Goal: Find contact information: Find contact information

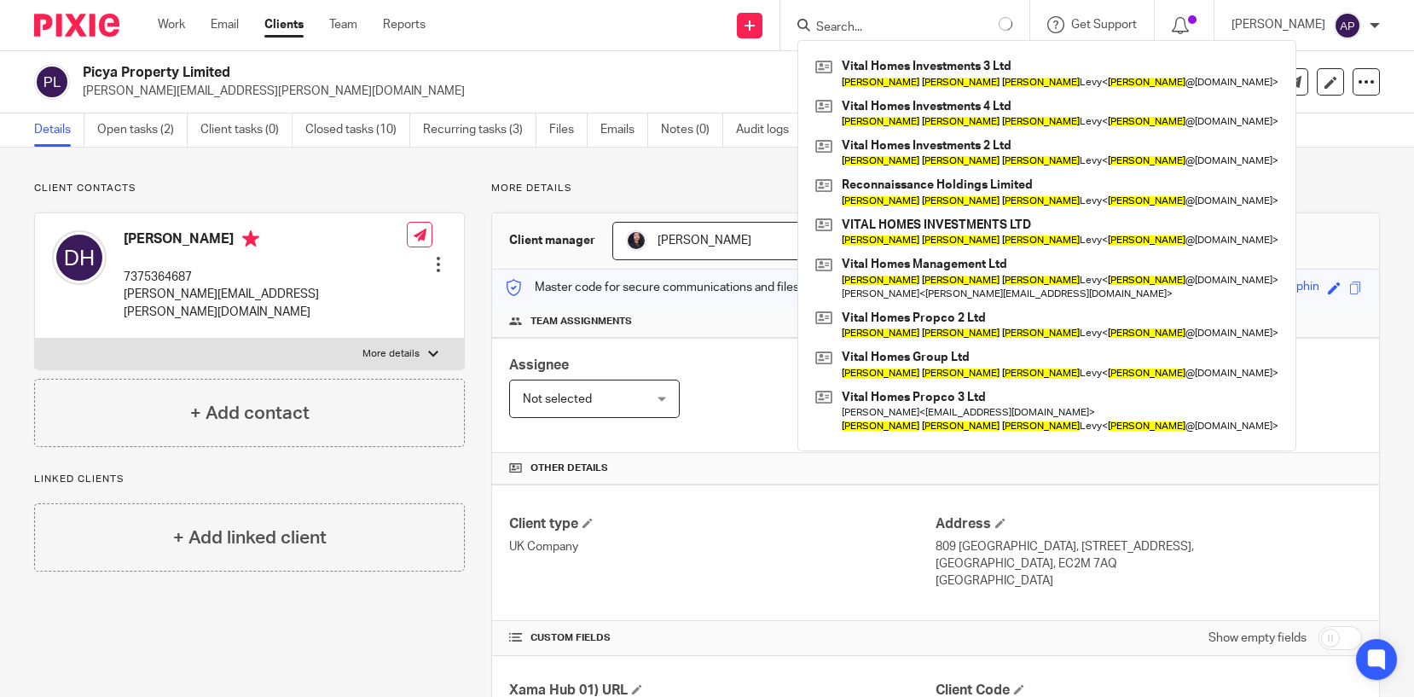
click at [887, 21] on input "Search" at bounding box center [890, 27] width 153 height 15
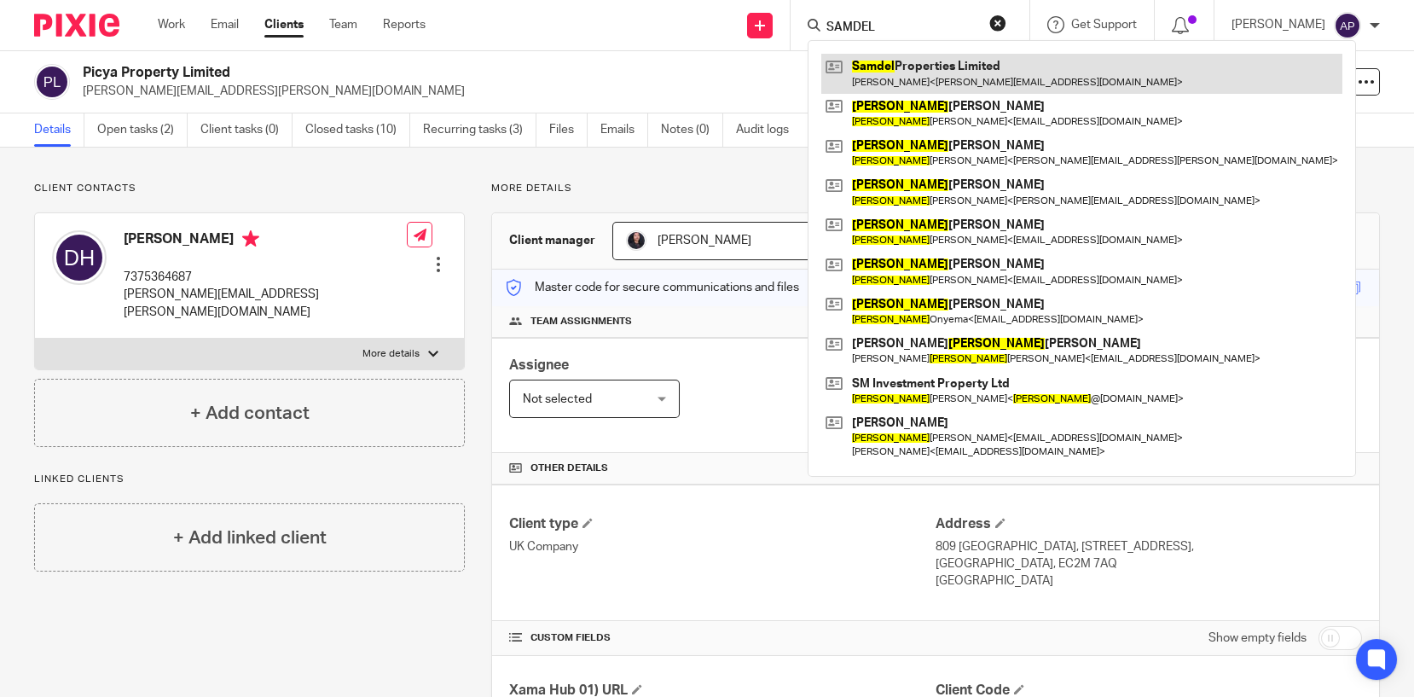
type input "SAMDEL"
click at [964, 79] on link at bounding box center [1081, 73] width 521 height 39
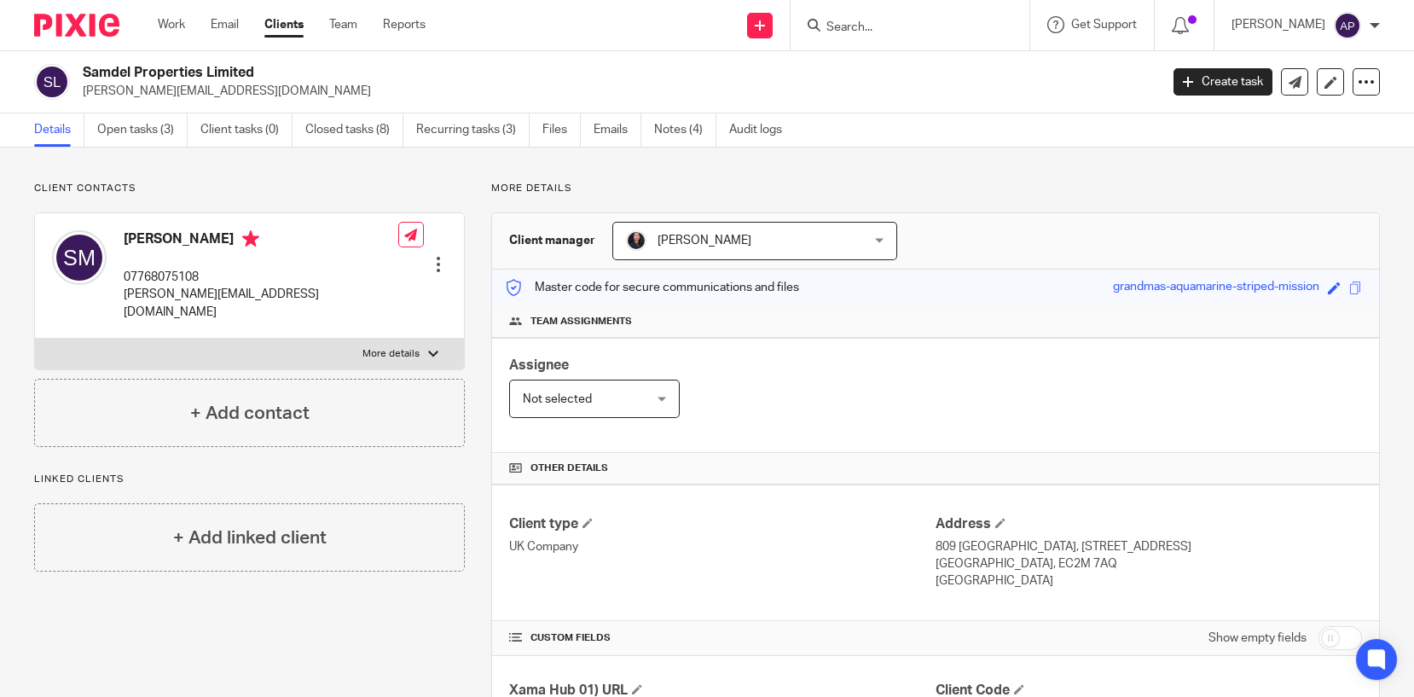
click at [867, 24] on input "Search" at bounding box center [900, 27] width 153 height 15
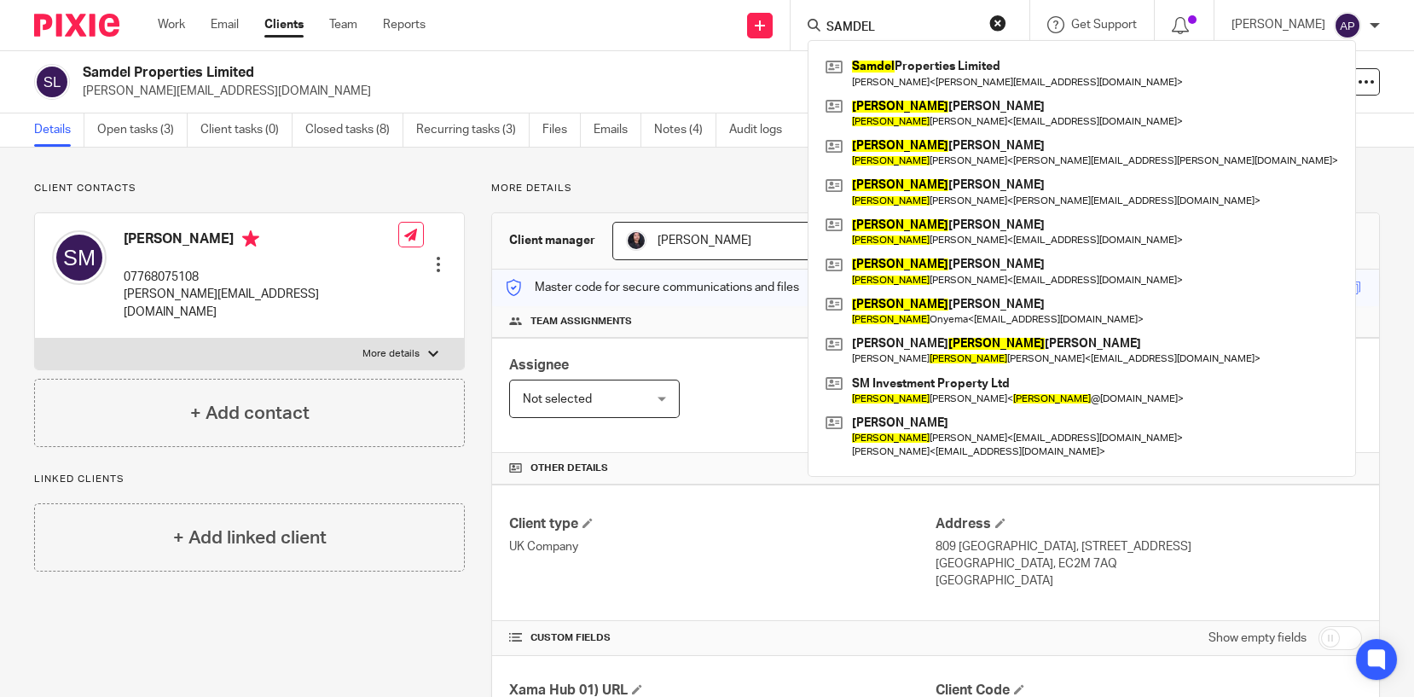
type input "SAMDEL"
click at [651, 67] on h2 "Samdel Properties Limited" at bounding box center [509, 73] width 852 height 18
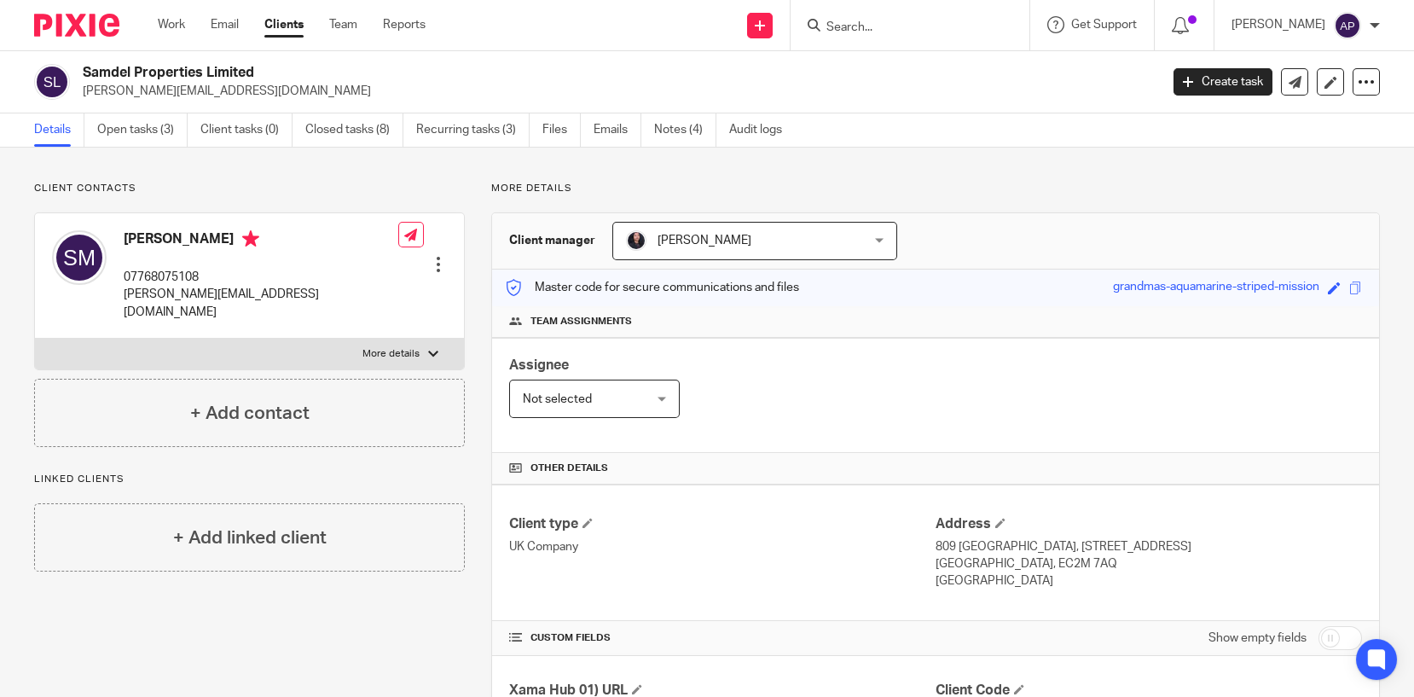
drag, startPoint x: 79, startPoint y: 72, endPoint x: 287, endPoint y: 67, distance: 208.1
click at [287, 67] on div "Samdel Properties Limited samuel@oscarowenlettings.co.uk" at bounding box center [591, 82] width 1114 height 36
copy h2 "Samdel Properties Limited"
drag, startPoint x: 79, startPoint y: 90, endPoint x: 293, endPoint y: 87, distance: 214.0
click at [293, 87] on div "Samdel Properties Limited samuel@oscarowenlettings.co.uk" at bounding box center [591, 82] width 1114 height 36
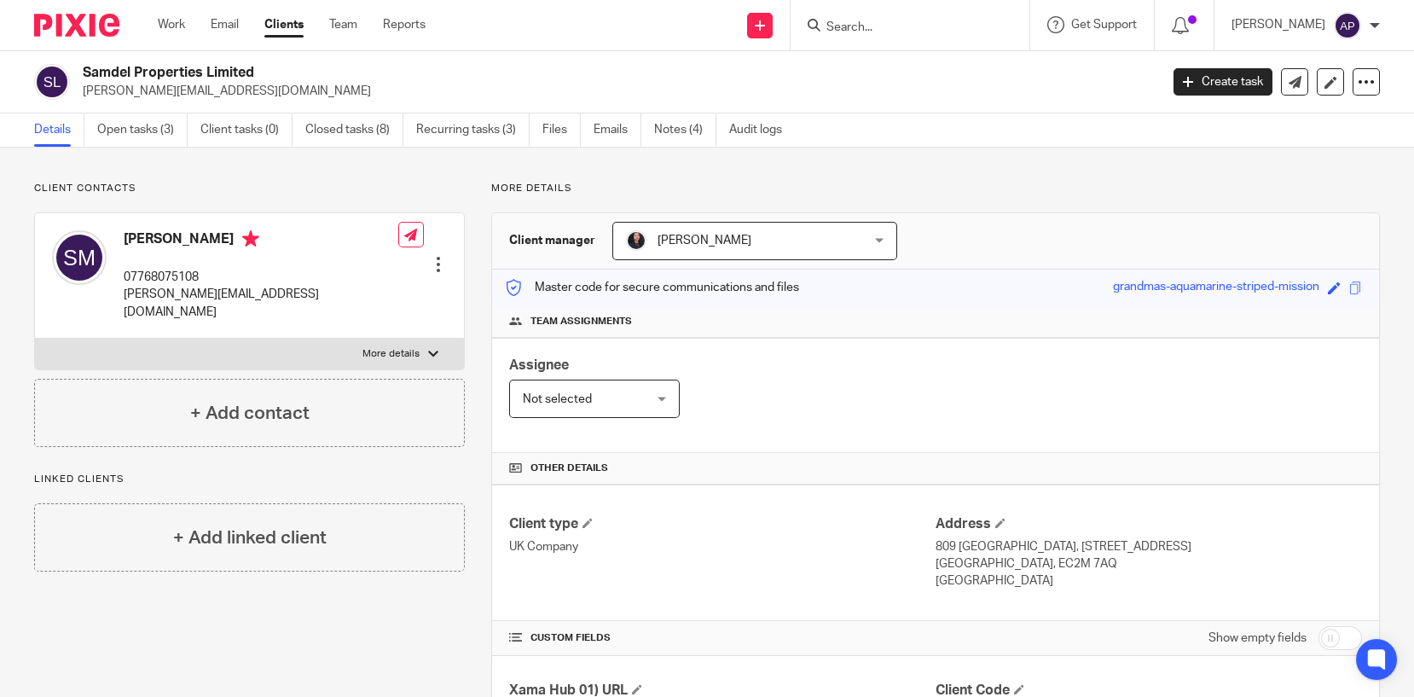
copy p "[PERSON_NAME][EMAIL_ADDRESS][DOMAIN_NAME]"
click at [141, 235] on h4 "[PERSON_NAME]" at bounding box center [261, 240] width 275 height 21
copy h4 "[PERSON_NAME]"
click at [900, 29] on input "Search" at bounding box center [900, 27] width 153 height 15
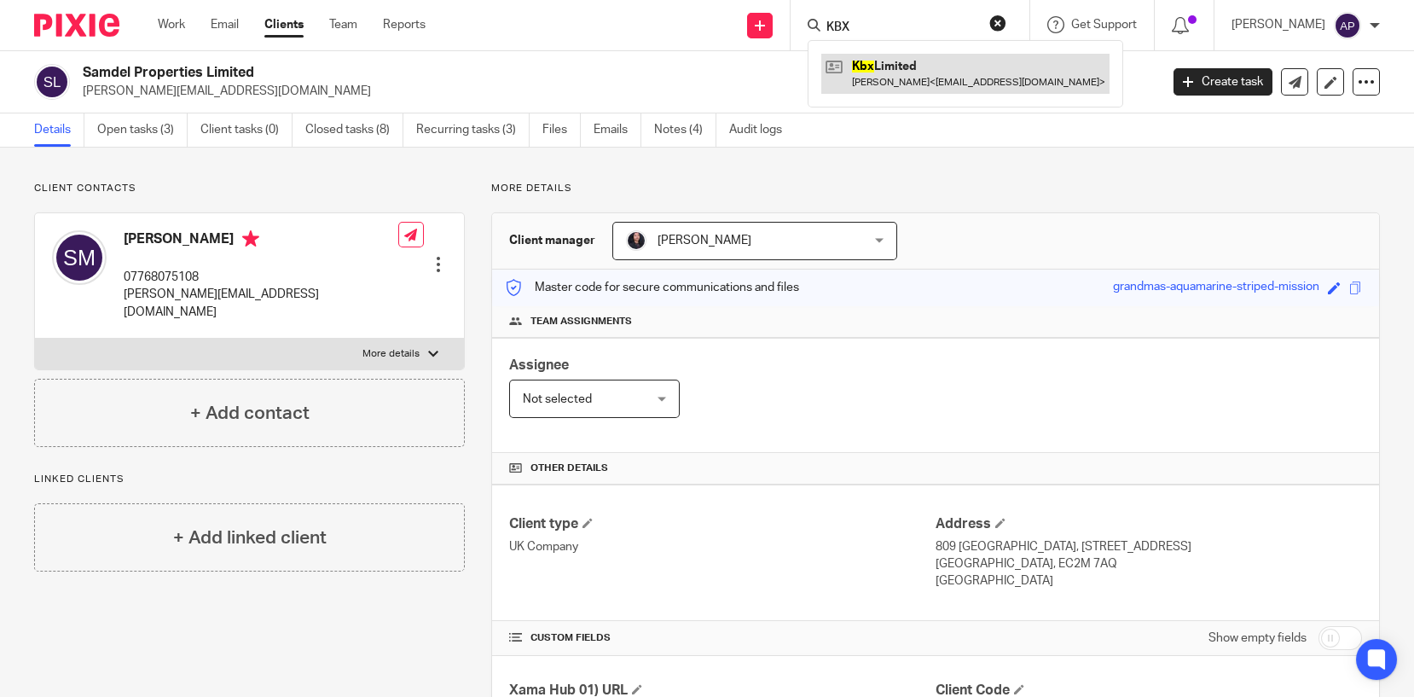
type input "KBX"
click at [928, 63] on link at bounding box center [965, 73] width 288 height 39
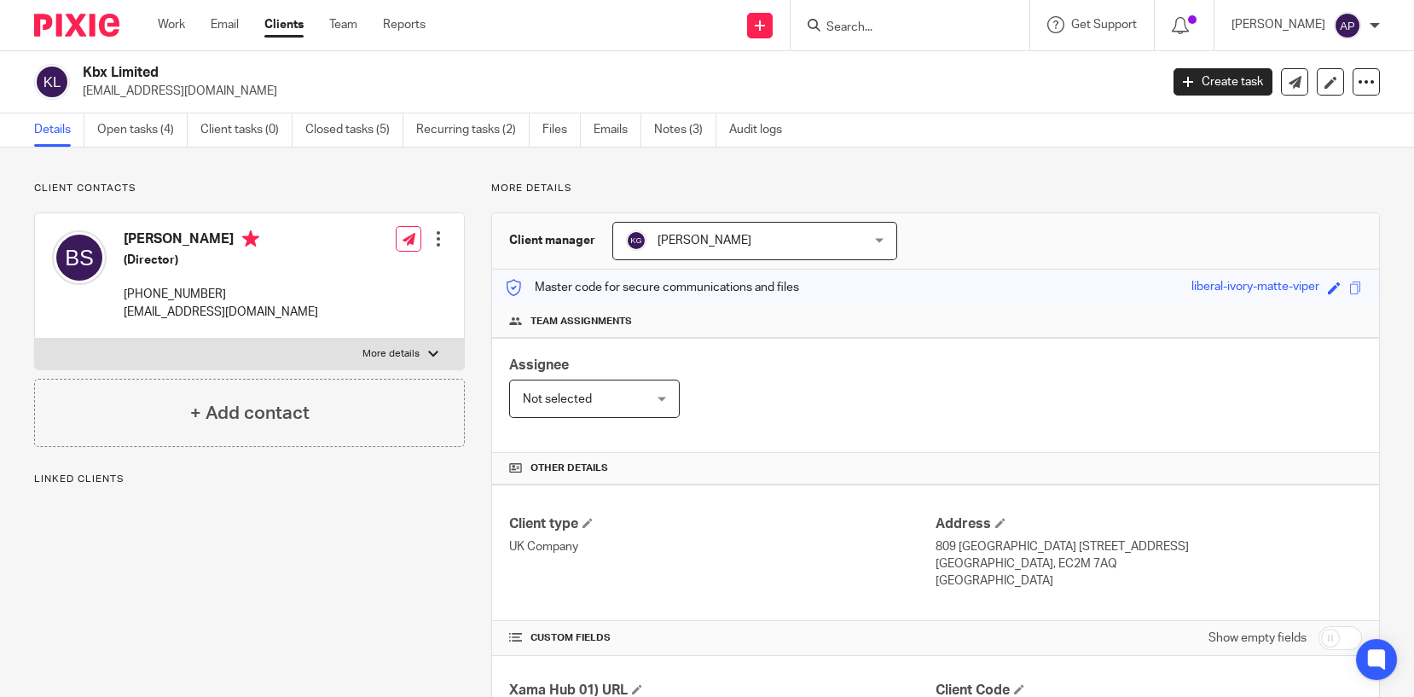
drag, startPoint x: 82, startPoint y: 67, endPoint x: 164, endPoint y: 63, distance: 82.0
click at [162, 64] on h2 "Kbx Limited" at bounding box center [509, 73] width 852 height 18
copy h2 "Kbx Limited"
drag, startPoint x: 74, startPoint y: 83, endPoint x: 255, endPoint y: 90, distance: 180.9
click at [255, 90] on div "Kbx Limited inter888national@gmail.com" at bounding box center [591, 82] width 1114 height 36
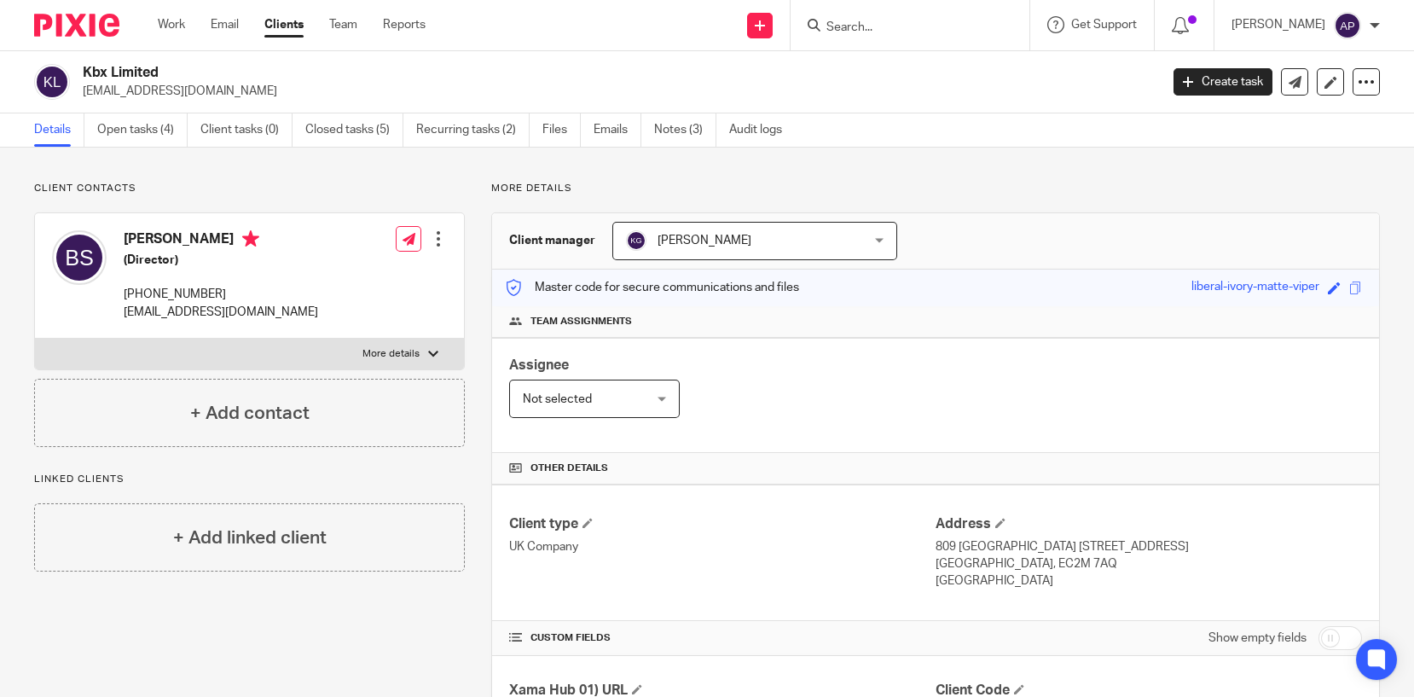
drag, startPoint x: 255, startPoint y: 90, endPoint x: 419, endPoint y: 98, distance: 164.8
click at [501, 97] on p "inter888national@gmail.com" at bounding box center [615, 91] width 1065 height 17
click at [318, 87] on p "inter888national@gmail.com" at bounding box center [615, 91] width 1065 height 17
drag, startPoint x: 238, startPoint y: 88, endPoint x: 73, endPoint y: 88, distance: 164.6
click at [73, 88] on div "Kbx Limited inter888national@gmail.com" at bounding box center [591, 82] width 1114 height 36
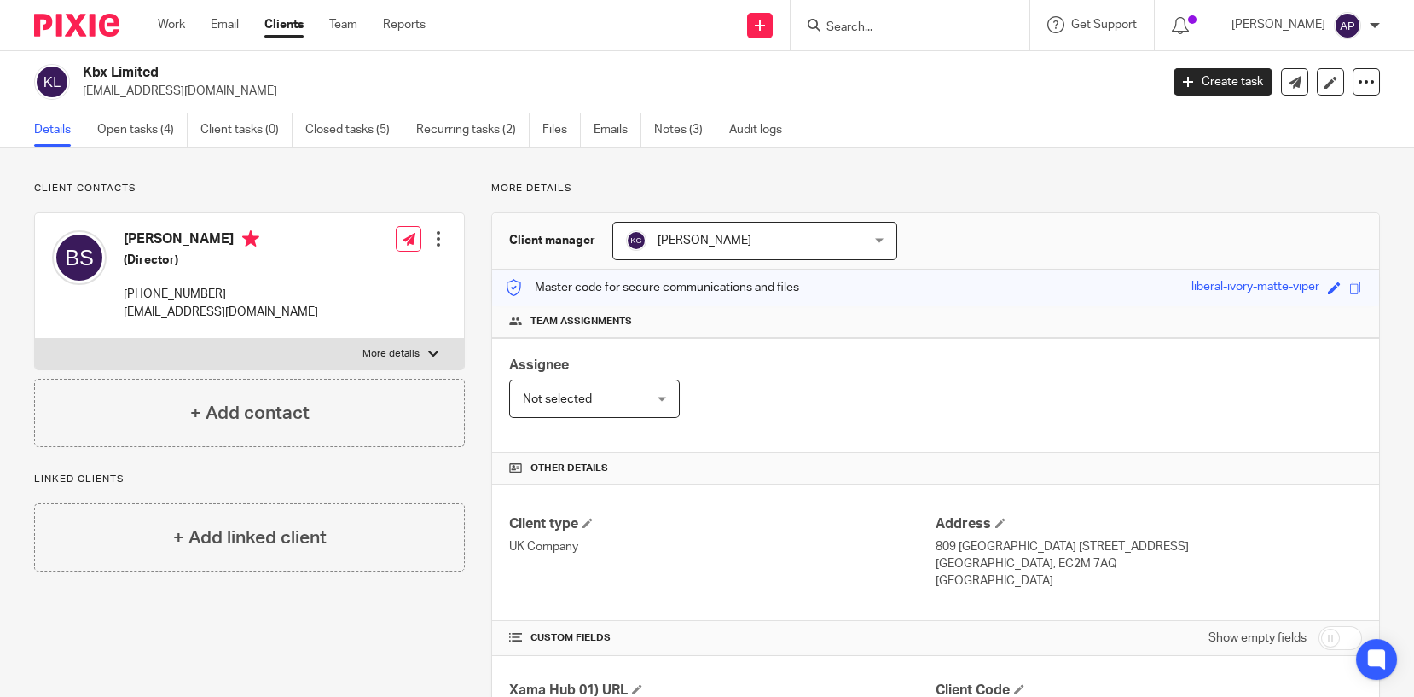
drag, startPoint x: 73, startPoint y: 88, endPoint x: 374, endPoint y: 61, distance: 302.2
click at [374, 61] on div "Kbx Limited inter888national@gmail.com Create task Update from Companies House …" at bounding box center [707, 82] width 1414 height 62
click at [194, 71] on h2 "Kbx Limited" at bounding box center [509, 73] width 852 height 18
drag, startPoint x: 79, startPoint y: 86, endPoint x: 252, endPoint y: 91, distance: 173.2
click at [252, 91] on div "Kbx Limited inter888national@gmail.com" at bounding box center [591, 82] width 1114 height 36
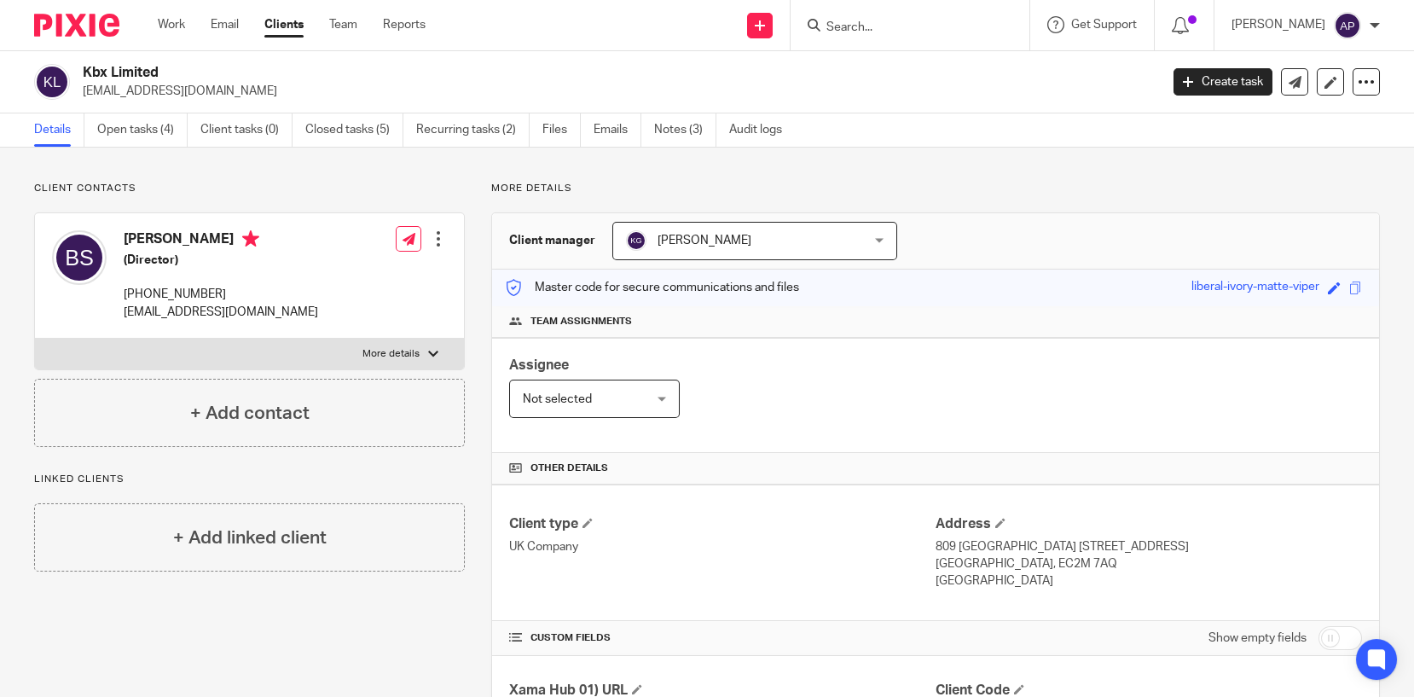
copy p "inter888national@gmail.com"
click at [162, 242] on h4 "Balbinder Singh" at bounding box center [221, 240] width 194 height 21
copy h4 "Balbinder"
click at [901, 28] on input "Search" at bounding box center [900, 27] width 153 height 15
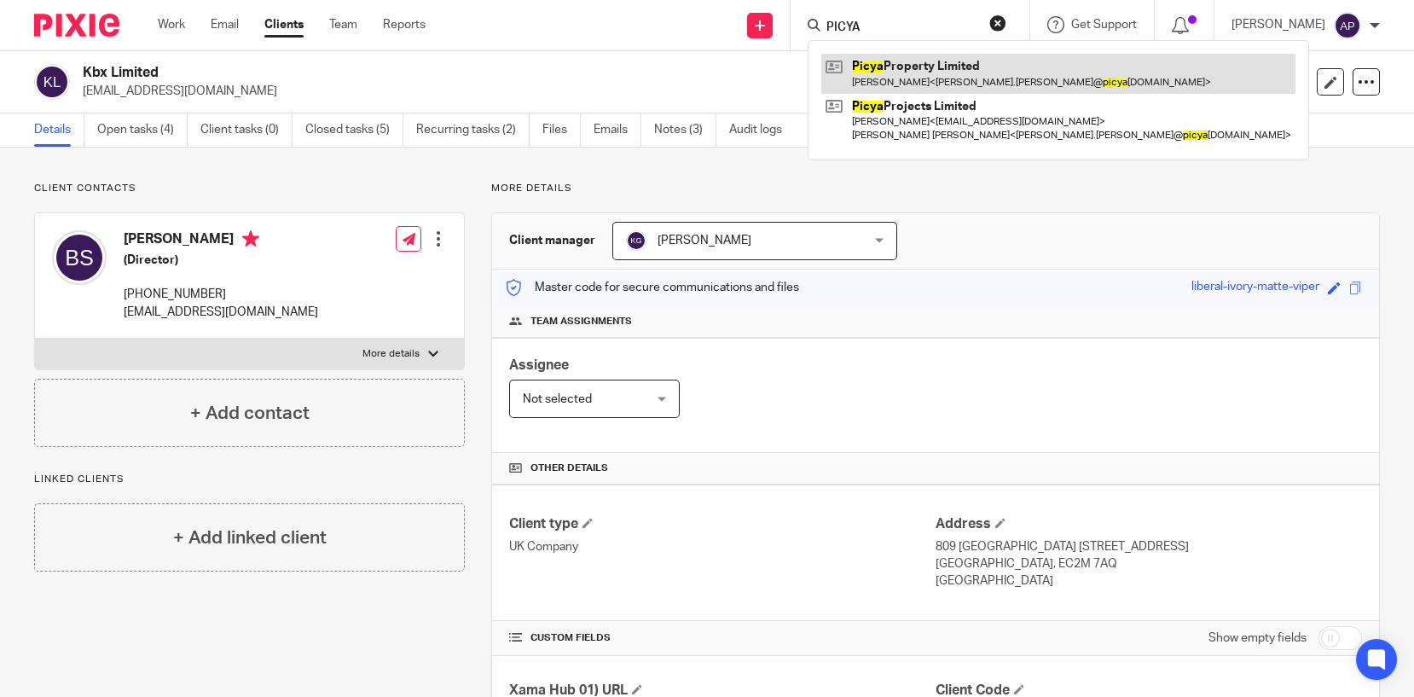
type input "PICYA"
click at [1009, 80] on link at bounding box center [1058, 73] width 474 height 39
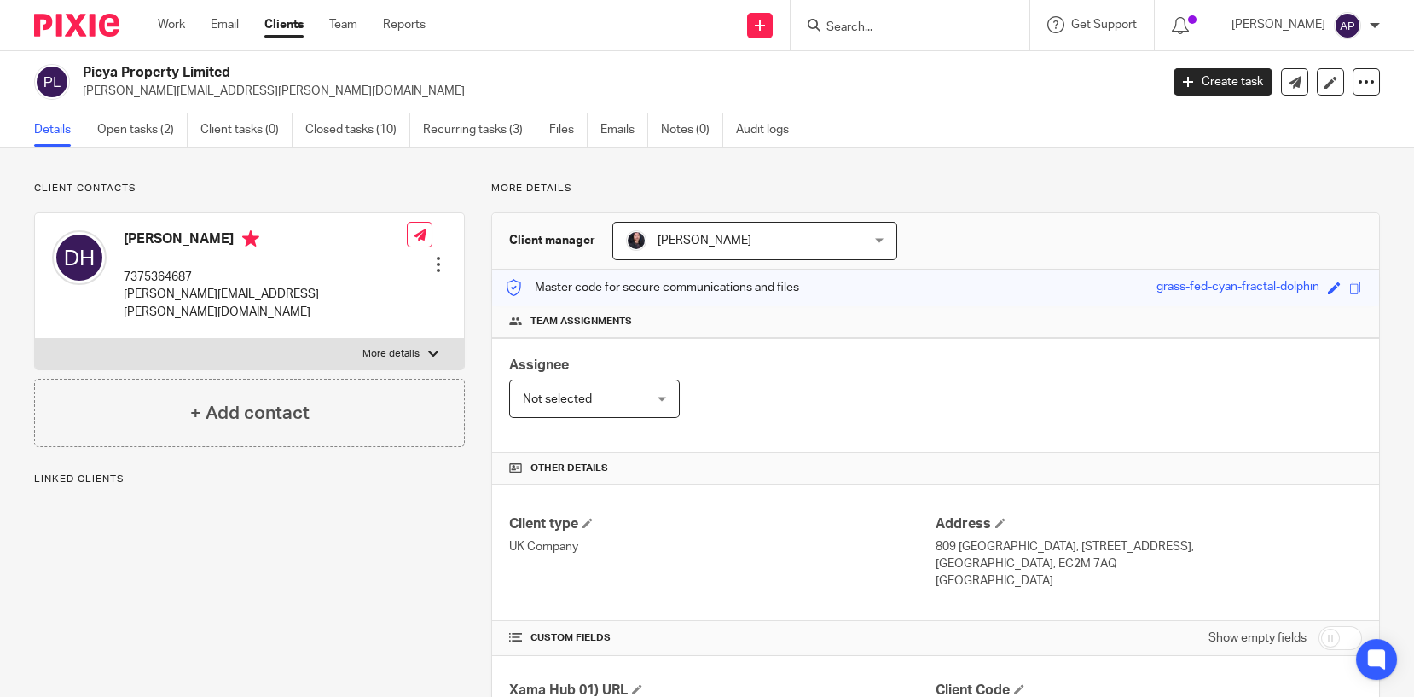
drag, startPoint x: 82, startPoint y: 74, endPoint x: 240, endPoint y: 78, distance: 158.6
click at [240, 78] on h2 "Picya Property Limited" at bounding box center [509, 73] width 852 height 18
copy h2 "Picya Property Limited"
click at [842, 32] on input "Search" at bounding box center [900, 27] width 153 height 15
type input "URBANPOINT"
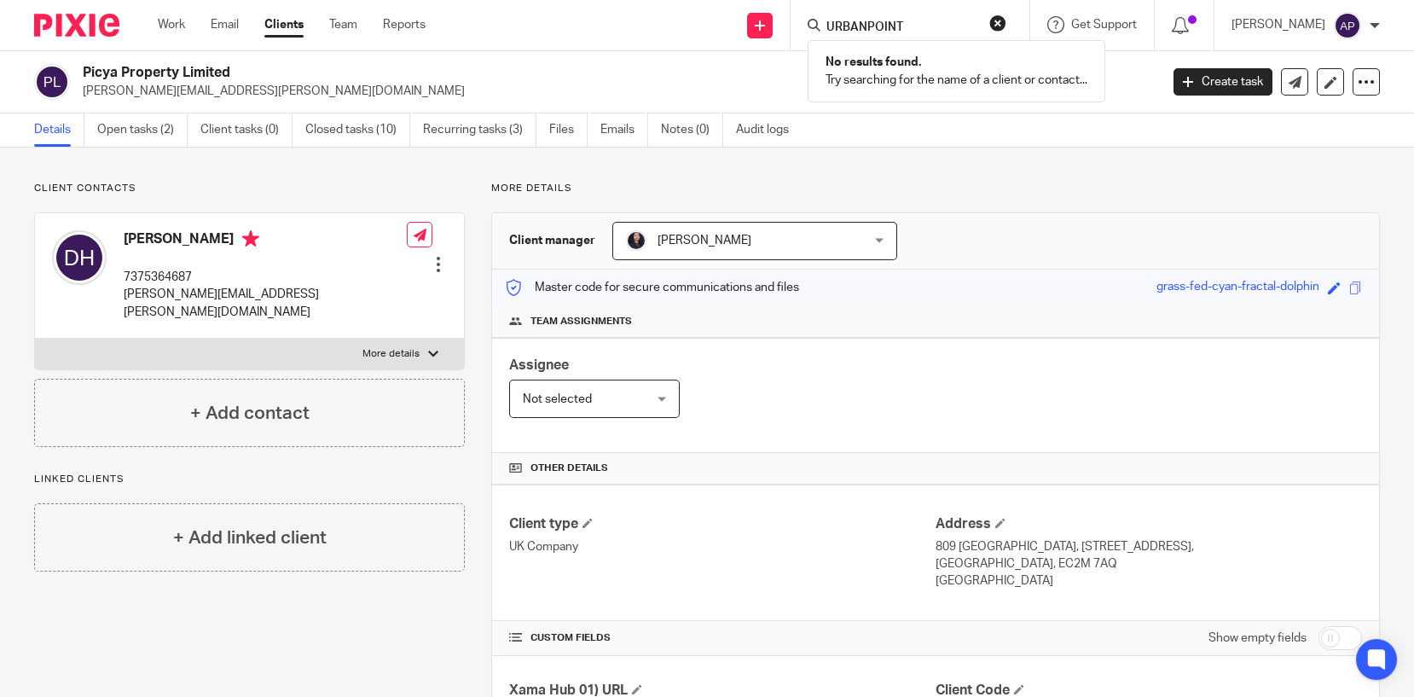
click at [1006, 20] on button "reset" at bounding box center [997, 22] width 17 height 17
click at [867, 24] on input "Search" at bounding box center [900, 27] width 153 height 15
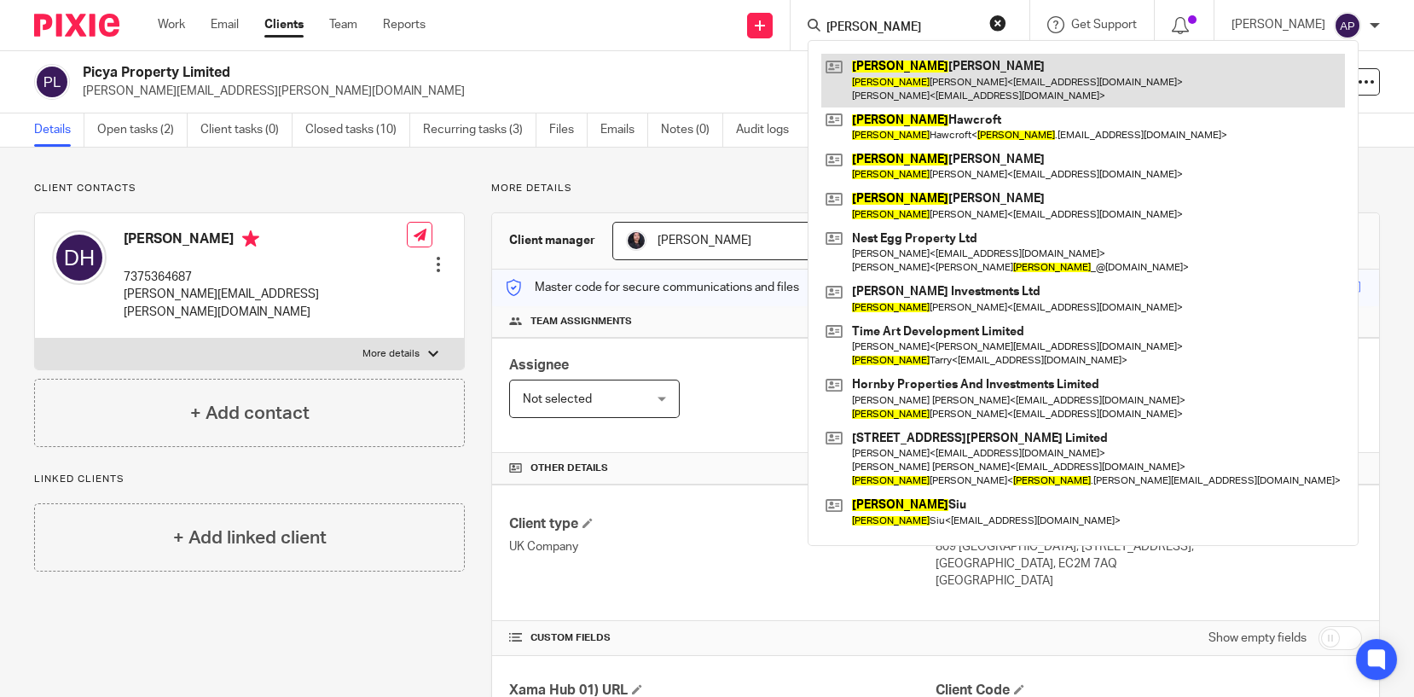
type input "EMMA"
click at [977, 85] on link at bounding box center [1083, 80] width 524 height 53
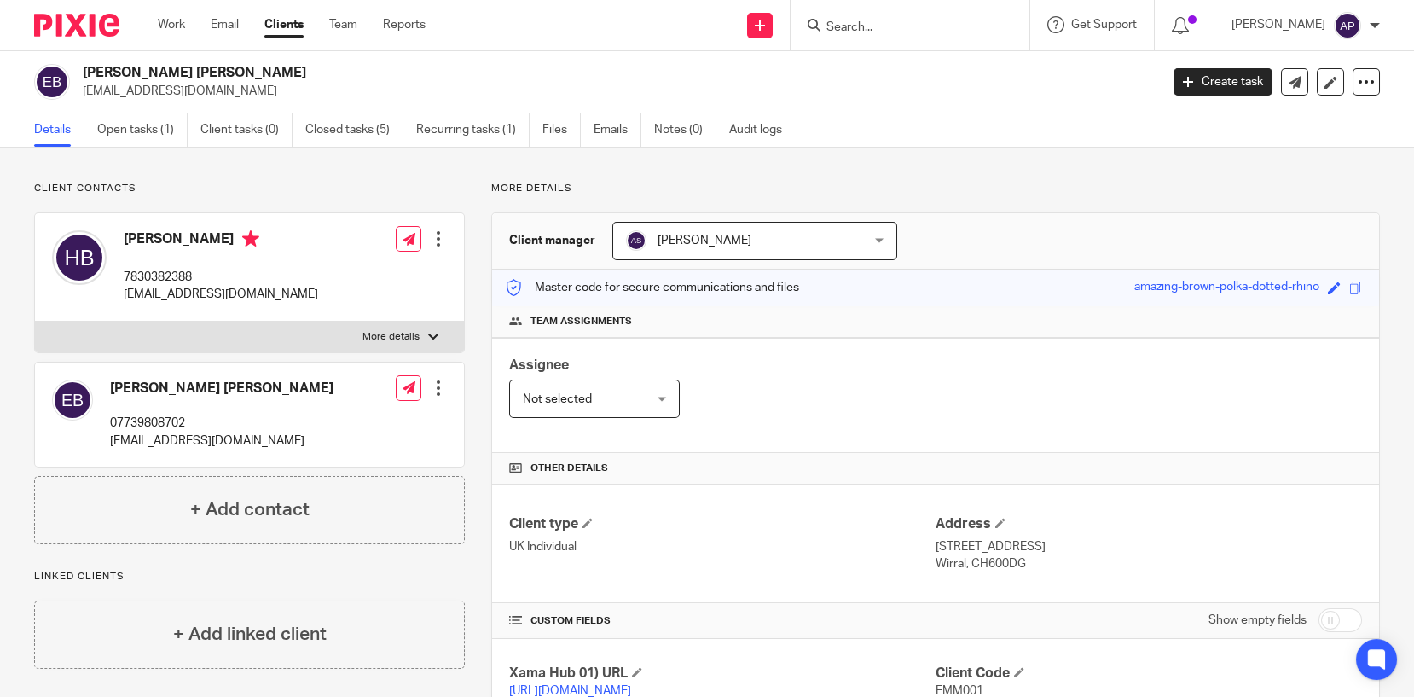
click at [842, 22] on input "Search" at bounding box center [900, 27] width 153 height 15
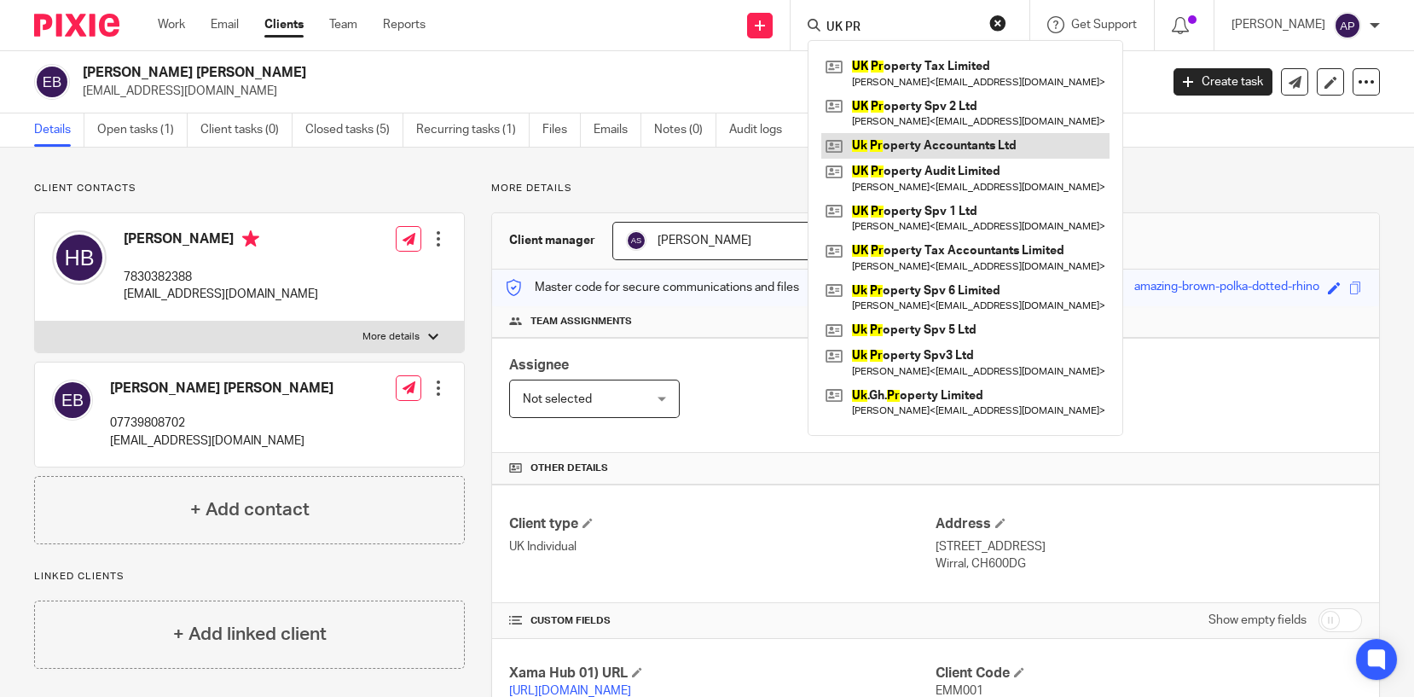
type input "UK PR"
click at [971, 145] on link at bounding box center [965, 146] width 288 height 26
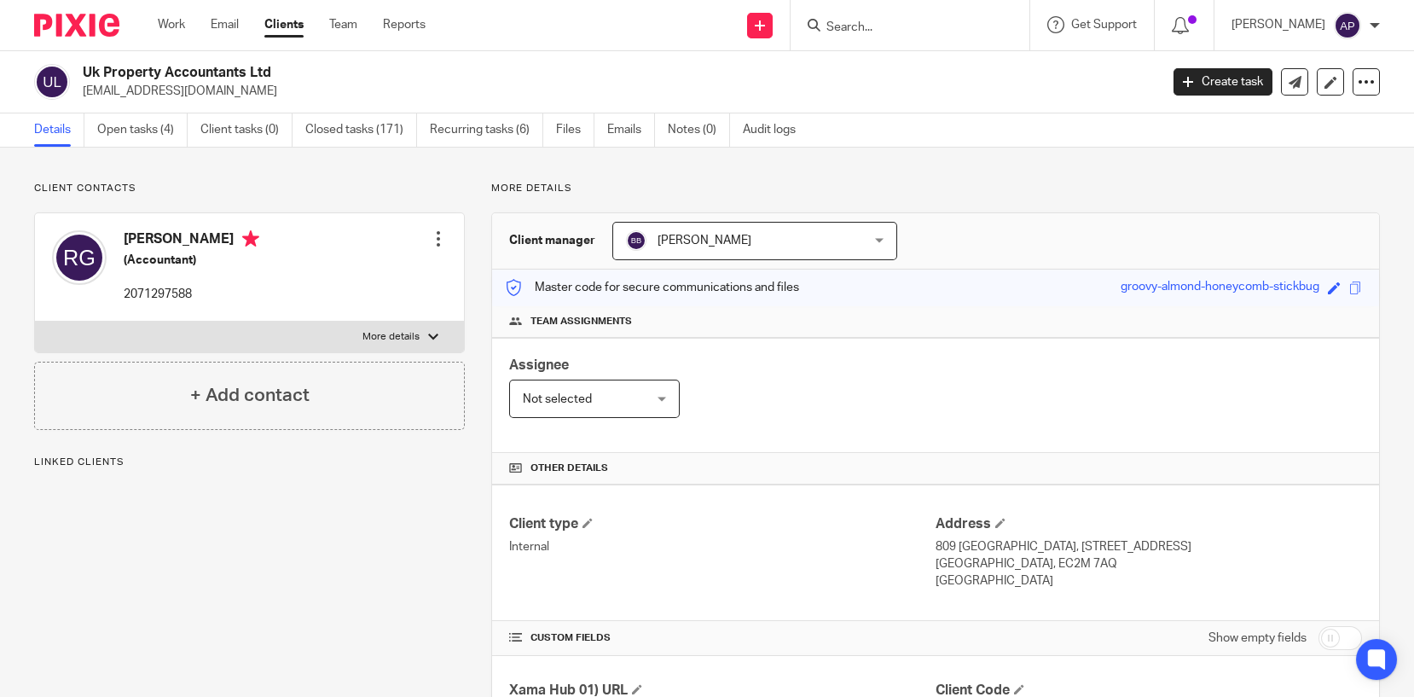
click at [286, 68] on h2 "Uk Property Accountants Ltd" at bounding box center [509, 73] width 852 height 18
click at [857, 28] on input "Search" at bounding box center [900, 27] width 153 height 15
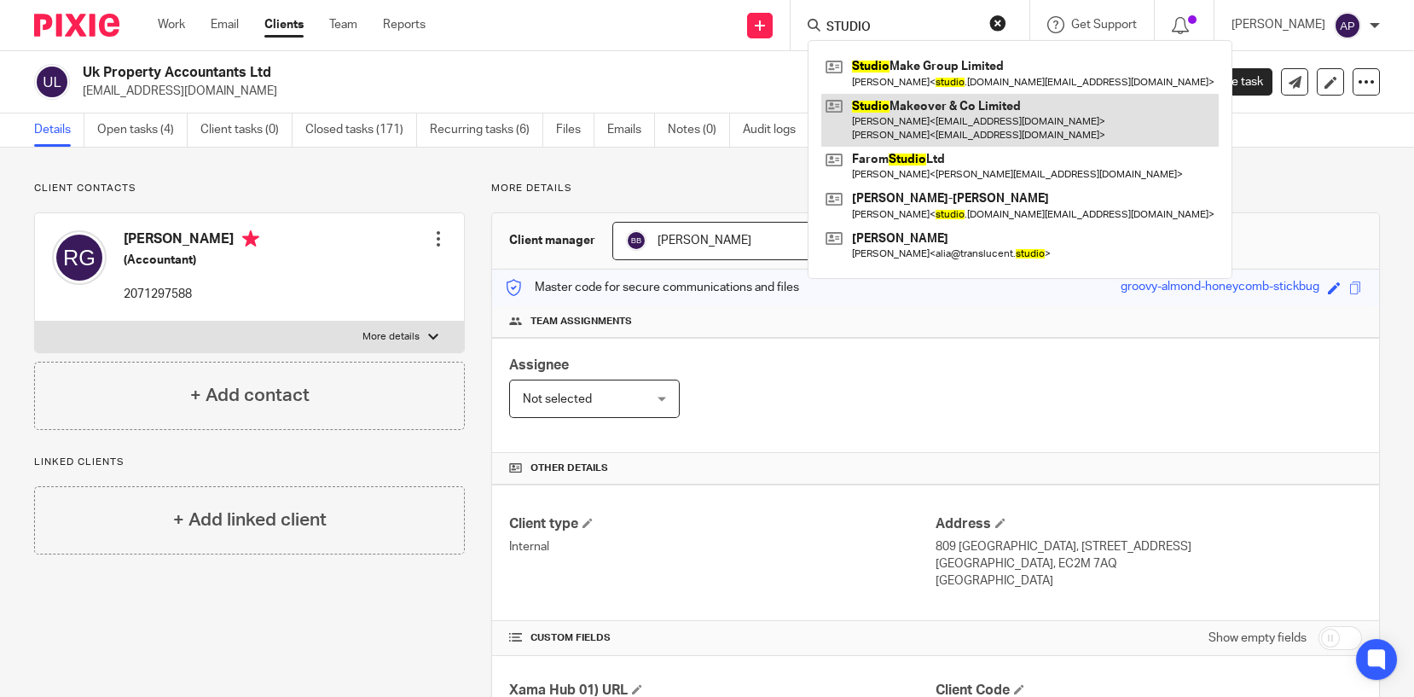
type input "STUDIO"
click at [943, 98] on link at bounding box center [1019, 120] width 397 height 53
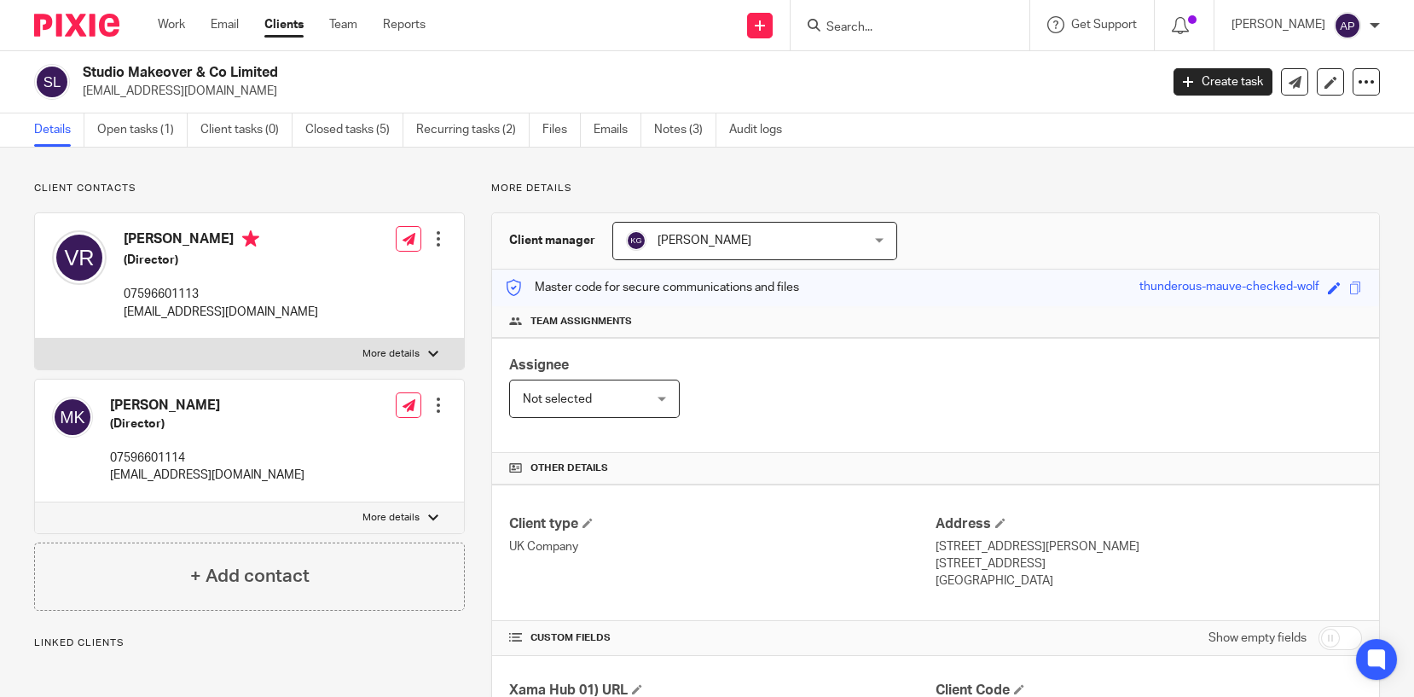
drag, startPoint x: 77, startPoint y: 71, endPoint x: 281, endPoint y: 74, distance: 203.8
click at [281, 74] on div "Studio Makeover & Co Limited repas.vlado@gmail.com" at bounding box center [591, 82] width 1114 height 36
copy h2 "Studio Makeover & Co Limited"
click at [846, 20] on input "Search" at bounding box center [900, 27] width 153 height 15
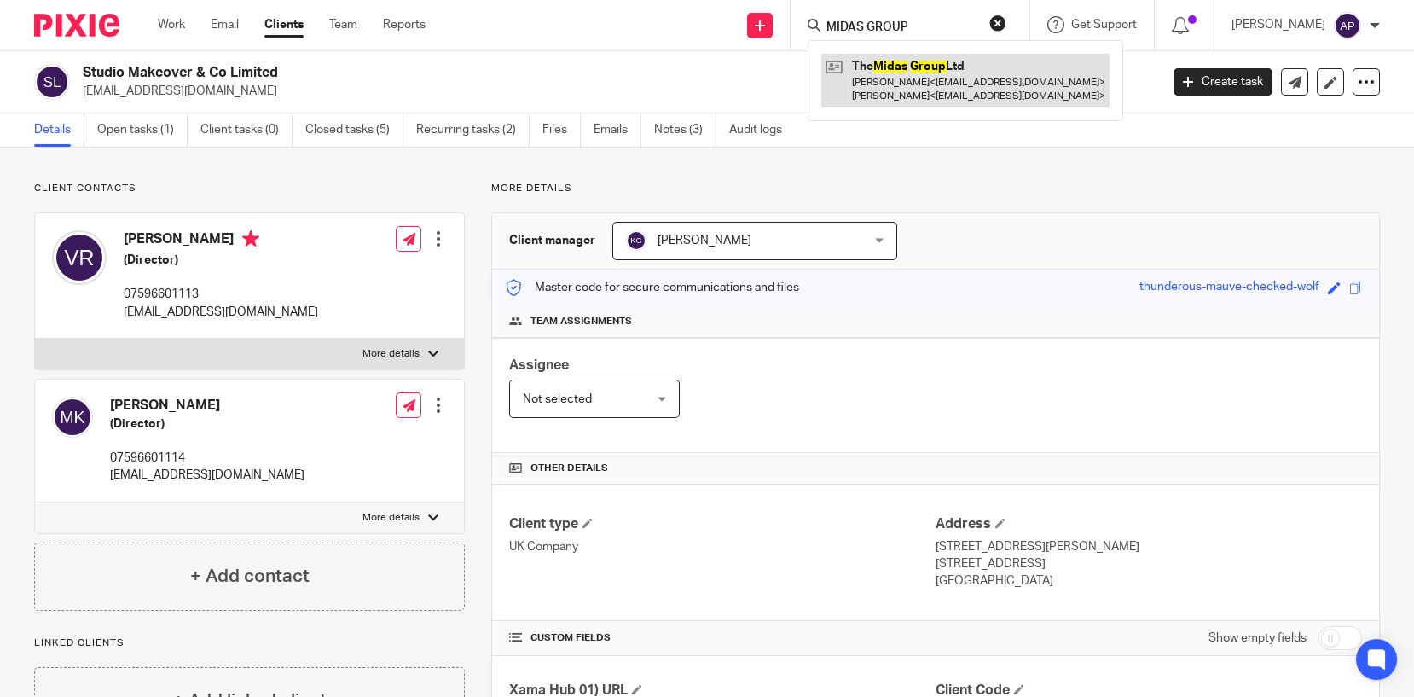
type input "MIDAS GROUP"
click at [903, 69] on link at bounding box center [965, 80] width 288 height 53
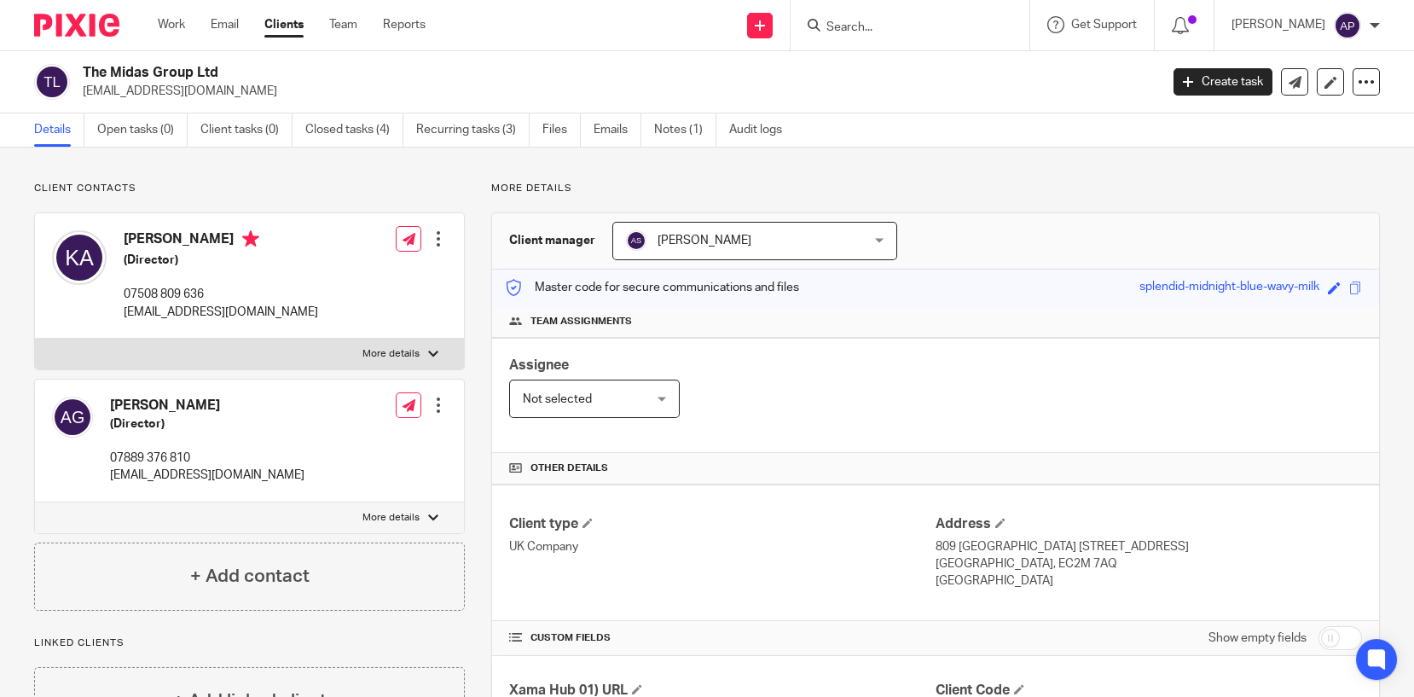
drag, startPoint x: 81, startPoint y: 68, endPoint x: 214, endPoint y: 70, distance: 133.0
click at [214, 70] on div "The Midas Group Ltd [EMAIL_ADDRESS][DOMAIN_NAME]" at bounding box center [591, 82] width 1114 height 36
copy h2 "The Midas Group Ltd"
click at [859, 20] on input "Search" at bounding box center [900, 27] width 153 height 15
type input "c"
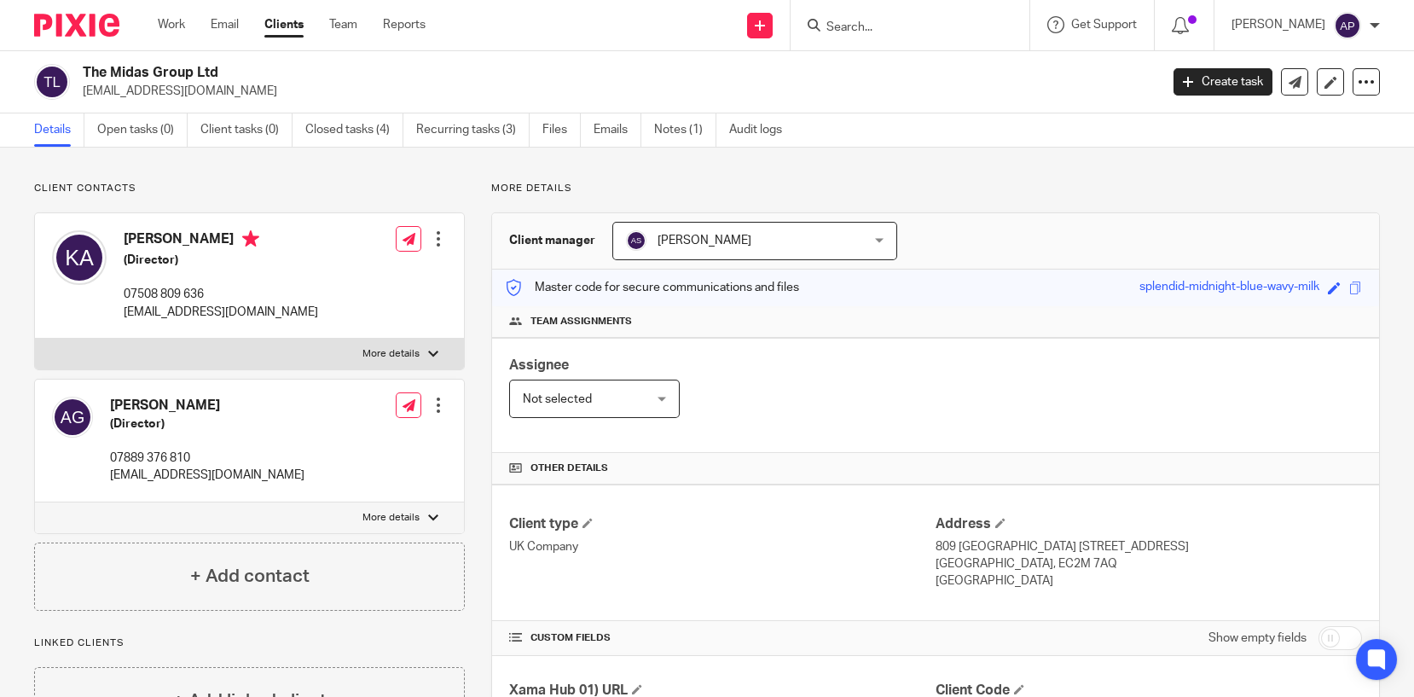
drag, startPoint x: 79, startPoint y: 68, endPoint x: 234, endPoint y: 63, distance: 154.4
click at [234, 63] on div "The Midas Group Ltd aganesh92@gmail.com Create task Update from Companies House…" at bounding box center [707, 82] width 1414 height 62
copy h2 "The Midas Group Ltd"
drag, startPoint x: 83, startPoint y: 89, endPoint x: 217, endPoint y: 86, distance: 133.9
click at [217, 86] on p "[EMAIL_ADDRESS][DOMAIN_NAME]" at bounding box center [615, 91] width 1065 height 17
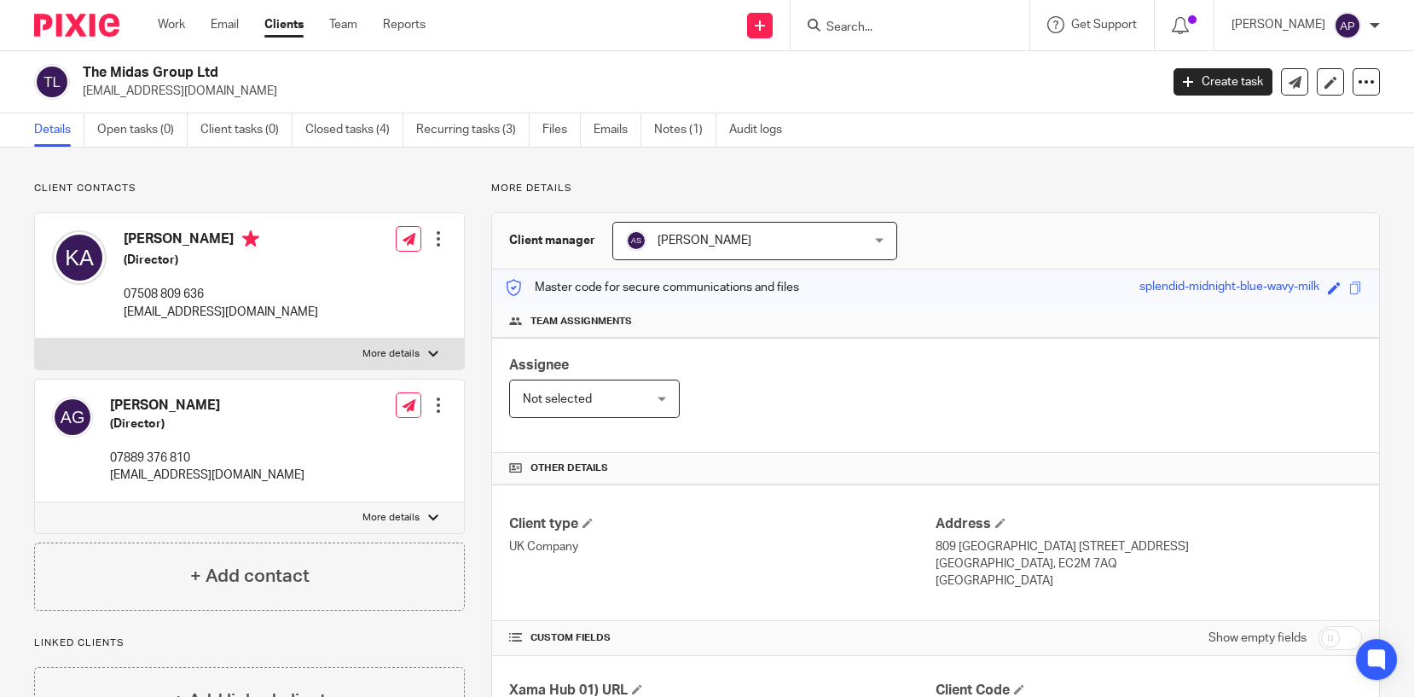
copy p "[EMAIL_ADDRESS][DOMAIN_NAME]"
click at [147, 239] on h4 "[PERSON_NAME]" at bounding box center [221, 240] width 194 height 21
copy h4 "Krishika"
click at [851, 25] on input "Search" at bounding box center [900, 27] width 153 height 15
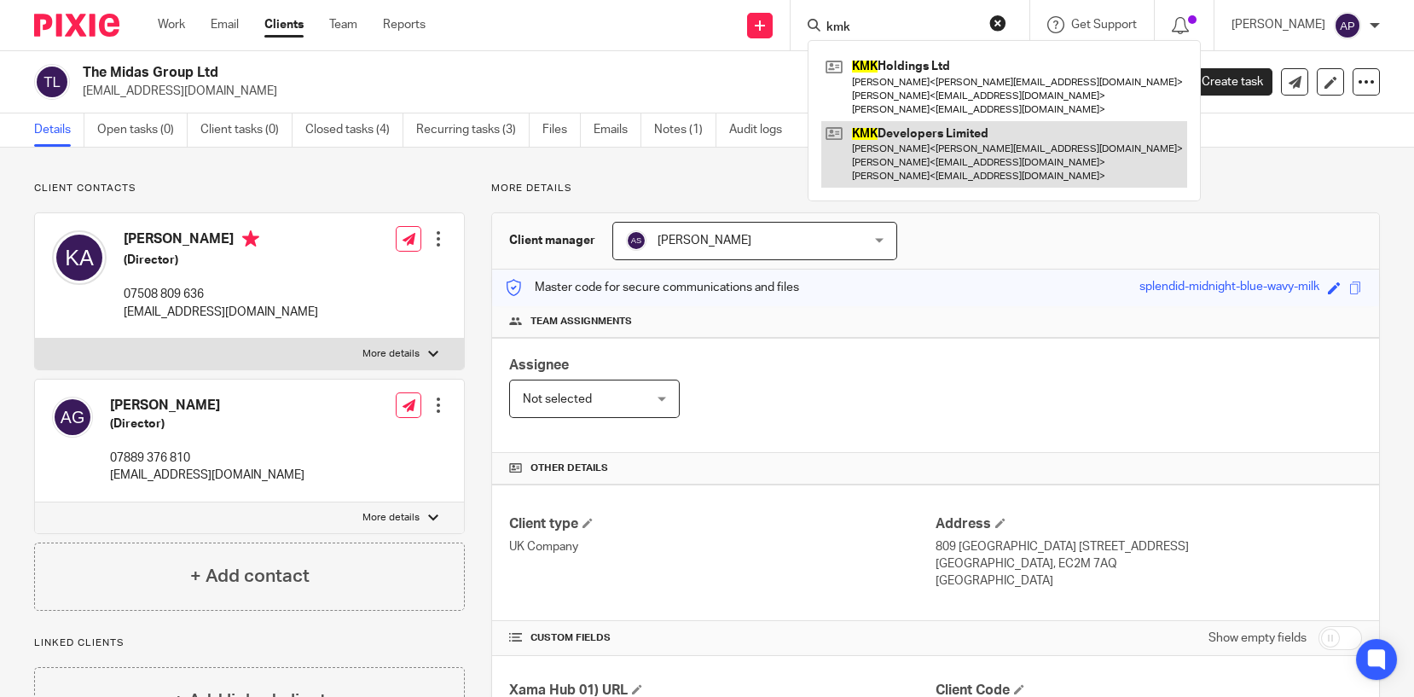
type input "kmk"
click at [915, 155] on link at bounding box center [1004, 154] width 366 height 67
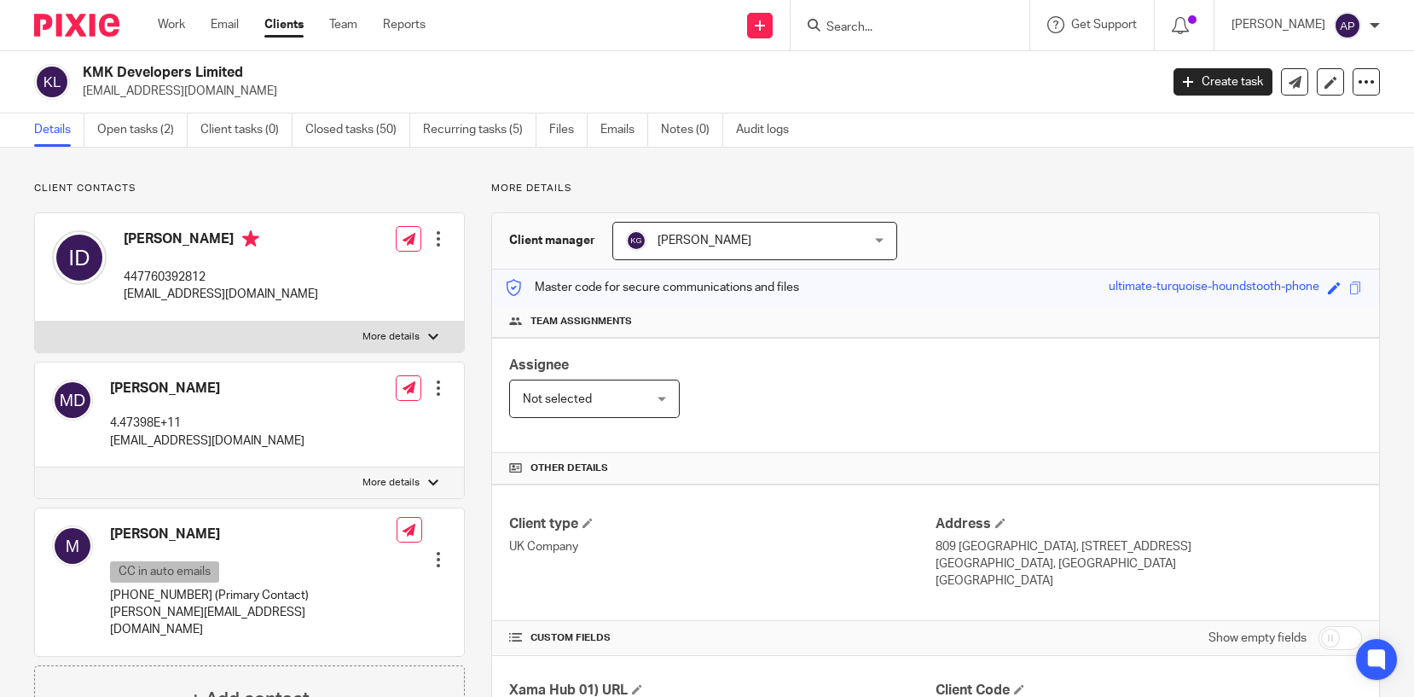
drag, startPoint x: 80, startPoint y: 86, endPoint x: 228, endPoint y: 85, distance: 147.5
click at [223, 90] on div "KMK Developers Limited mdaboucy@gmail.com" at bounding box center [591, 82] width 1114 height 36
copy p "[EMAIL_ADDRESS][DOMAIN_NAME]"
click at [139, 238] on h4 "[PERSON_NAME]" at bounding box center [221, 240] width 194 height 21
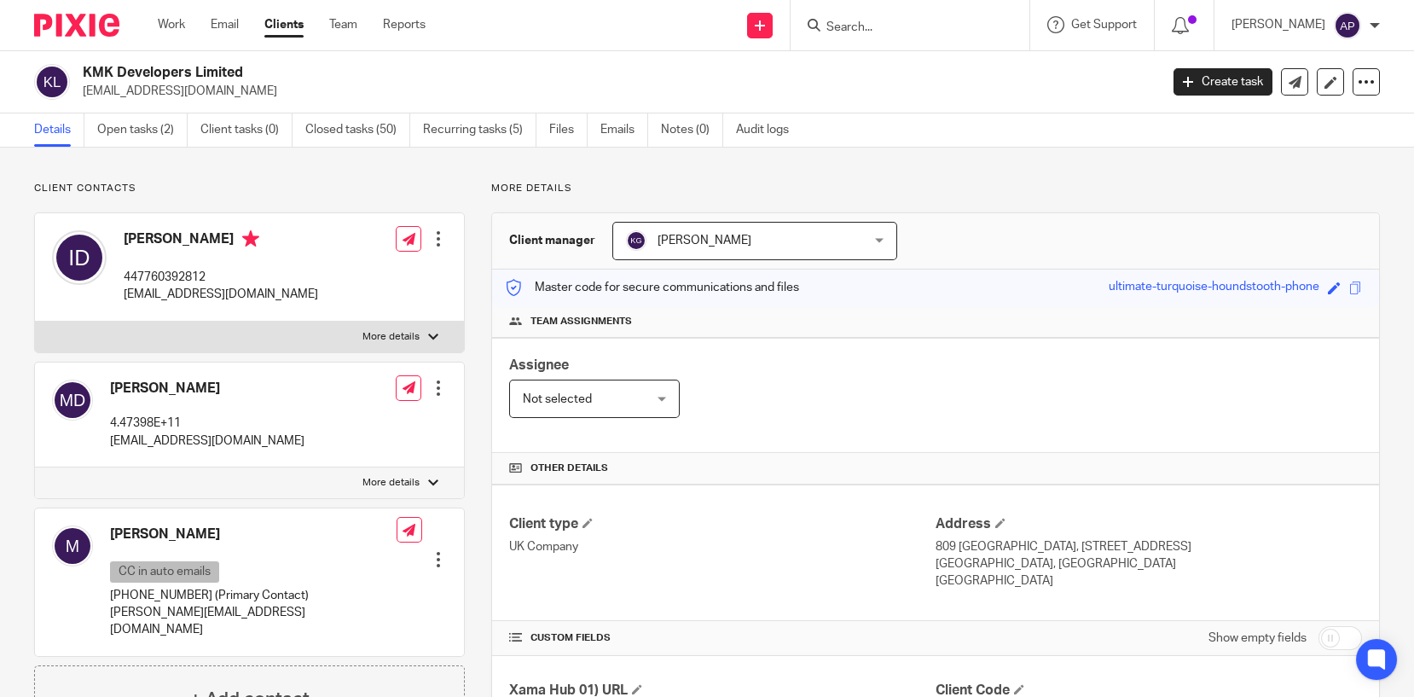
copy h4 "Issam"
click at [835, 14] on div at bounding box center [906, 24] width 199 height 21
click at [860, 27] on input "Search" at bounding box center [900, 27] width 153 height 15
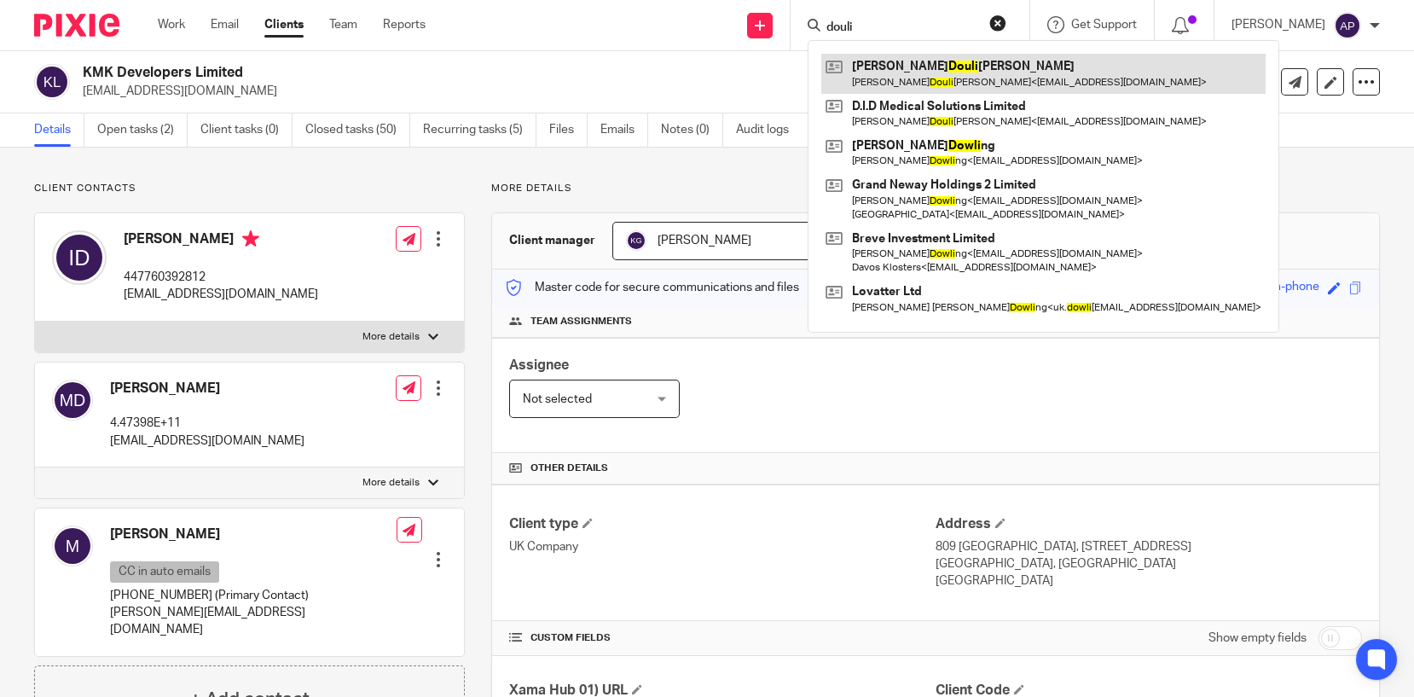
type input "douli"
click at [906, 72] on link at bounding box center [1043, 73] width 444 height 39
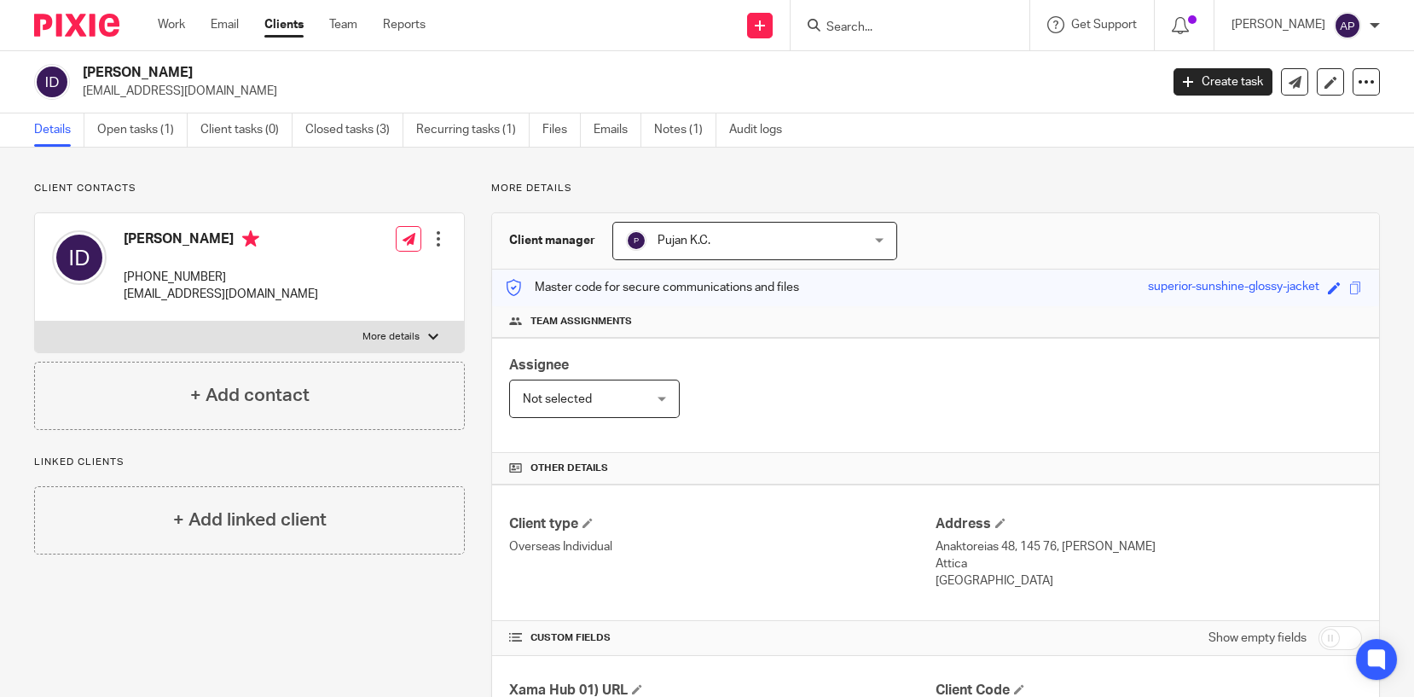
drag, startPoint x: 81, startPoint y: 69, endPoint x: 212, endPoint y: 68, distance: 131.3
click at [212, 68] on div "[PERSON_NAME] [EMAIL_ADDRESS][DOMAIN_NAME]" at bounding box center [591, 82] width 1114 height 36
copy h2 "[PERSON_NAME]"
click at [106, 85] on div "[PERSON_NAME] [EMAIL_ADDRESS][DOMAIN_NAME]" at bounding box center [591, 82] width 1114 height 36
drag, startPoint x: 79, startPoint y: 85, endPoint x: 205, endPoint y: 88, distance: 125.4
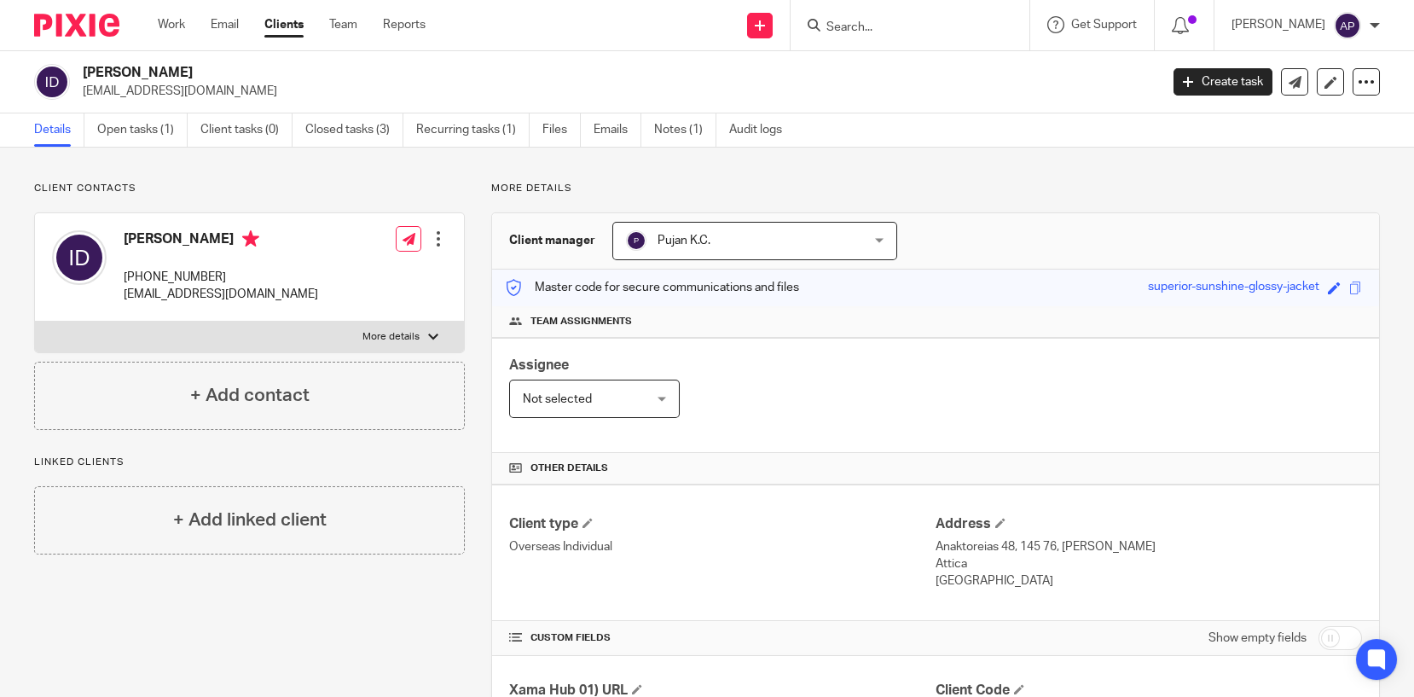
click at [205, 88] on div "[PERSON_NAME] [EMAIL_ADDRESS][DOMAIN_NAME]" at bounding box center [591, 82] width 1114 height 36
copy p "[EMAIL_ADDRESS][DOMAIN_NAME]"
click at [870, 25] on input "Search" at bounding box center [900, 27] width 153 height 15
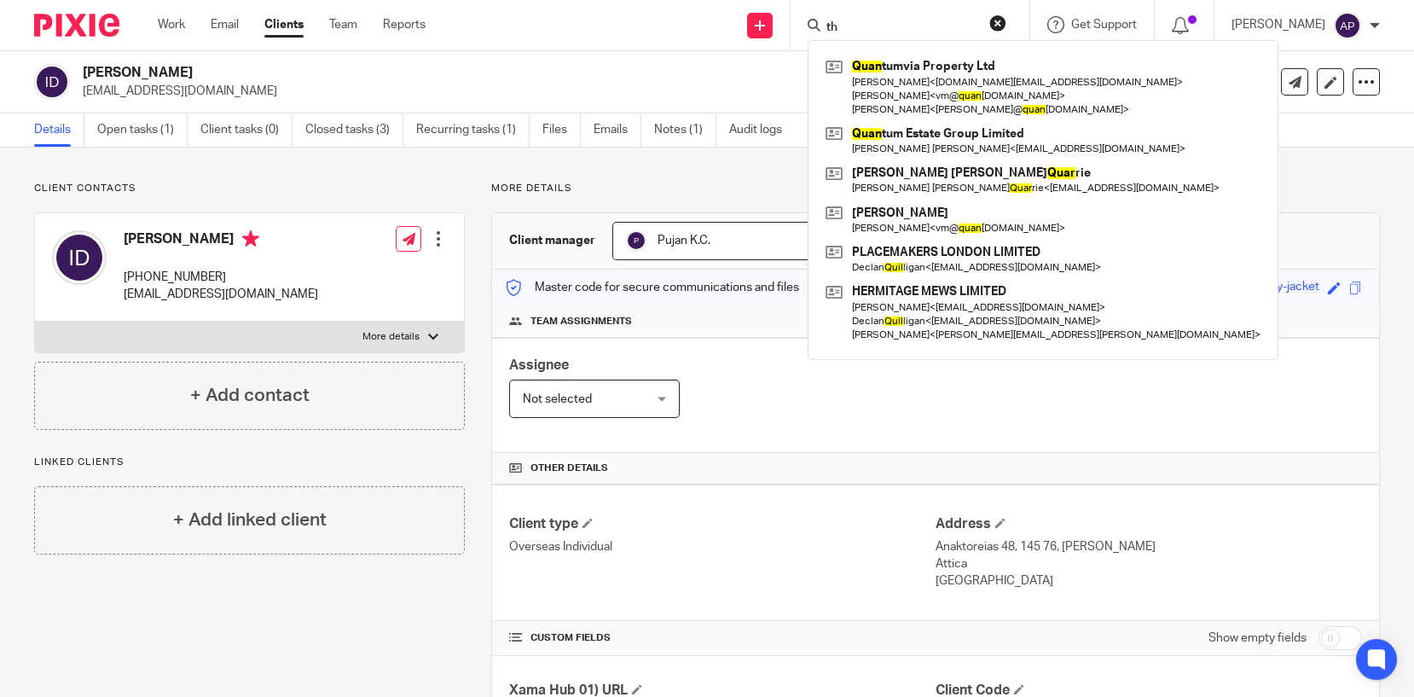
type input "t"
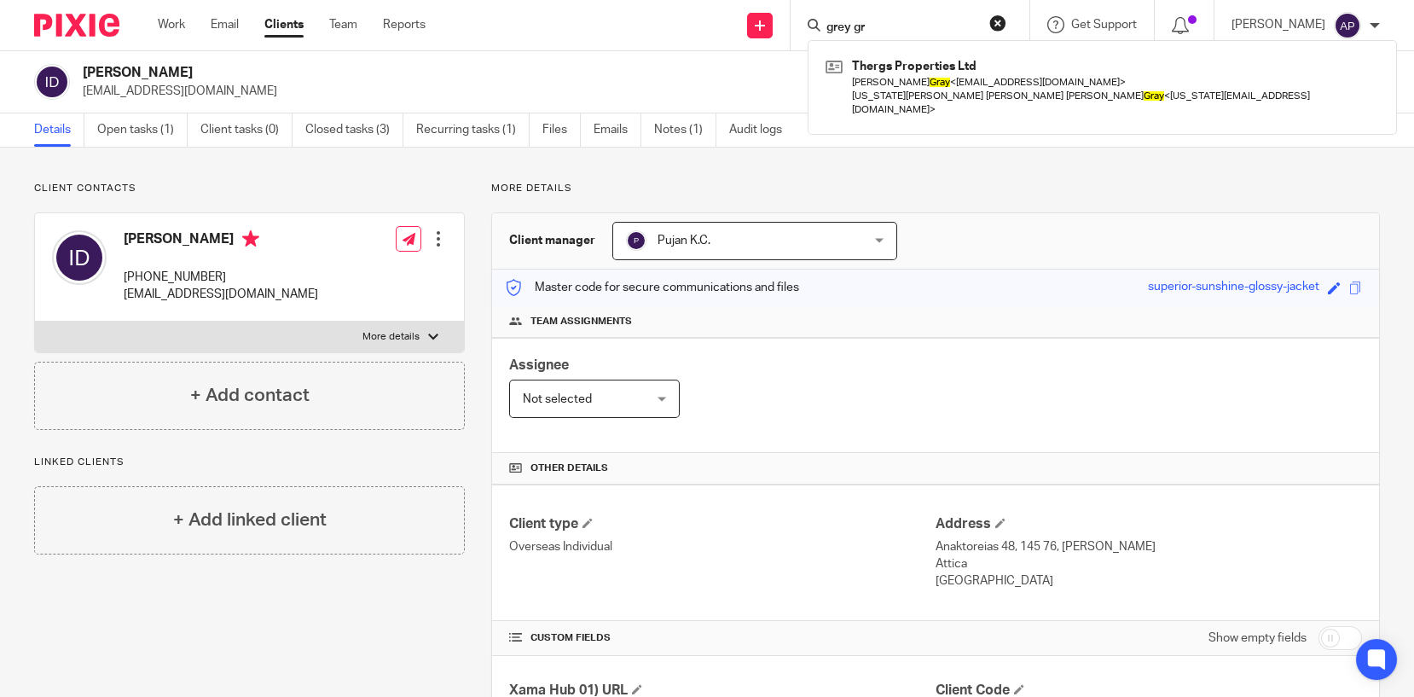
type input "grey gr"
click at [1021, 12] on div "grey gr Thergs Properties Ltd [PERSON_NAME] < [EMAIL_ADDRESS][DOMAIN_NAME] > [U…" at bounding box center [909, 25] width 239 height 50
click at [1006, 20] on button "reset" at bounding box center [997, 22] width 17 height 17
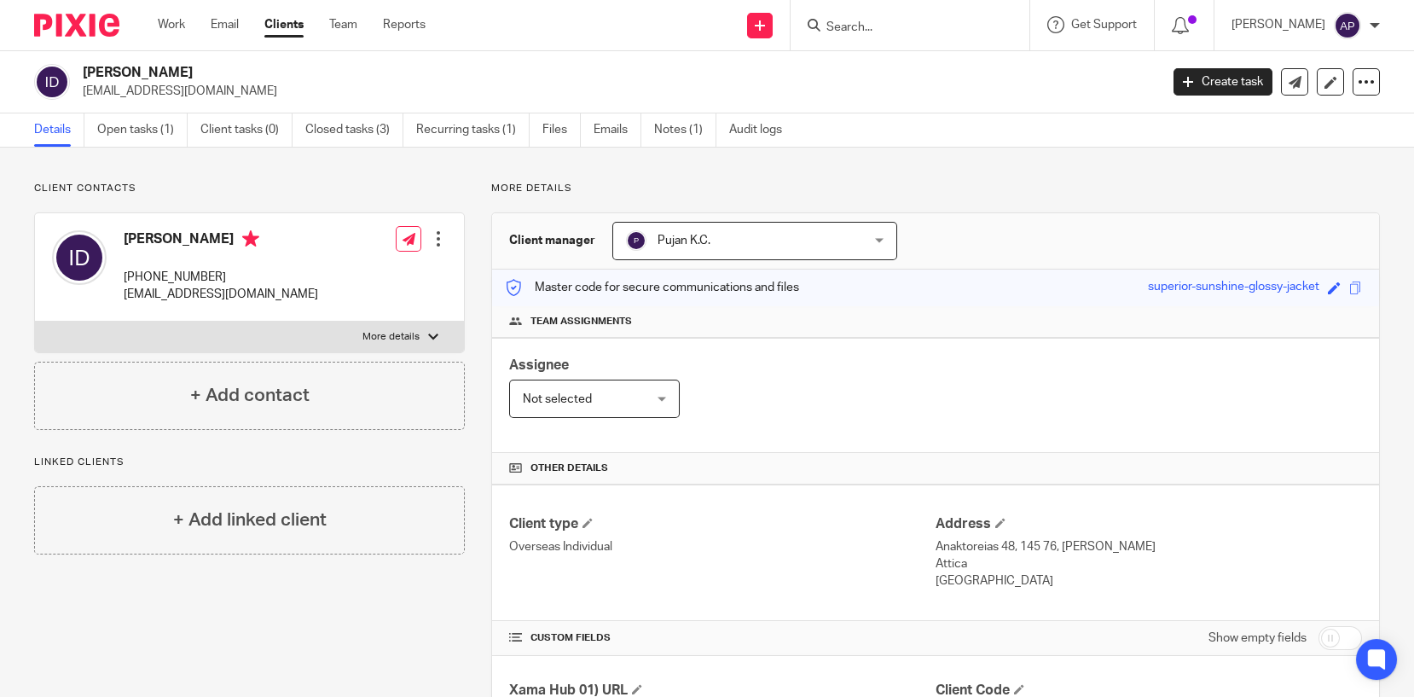
click at [867, 21] on input "Search" at bounding box center [900, 27] width 153 height 15
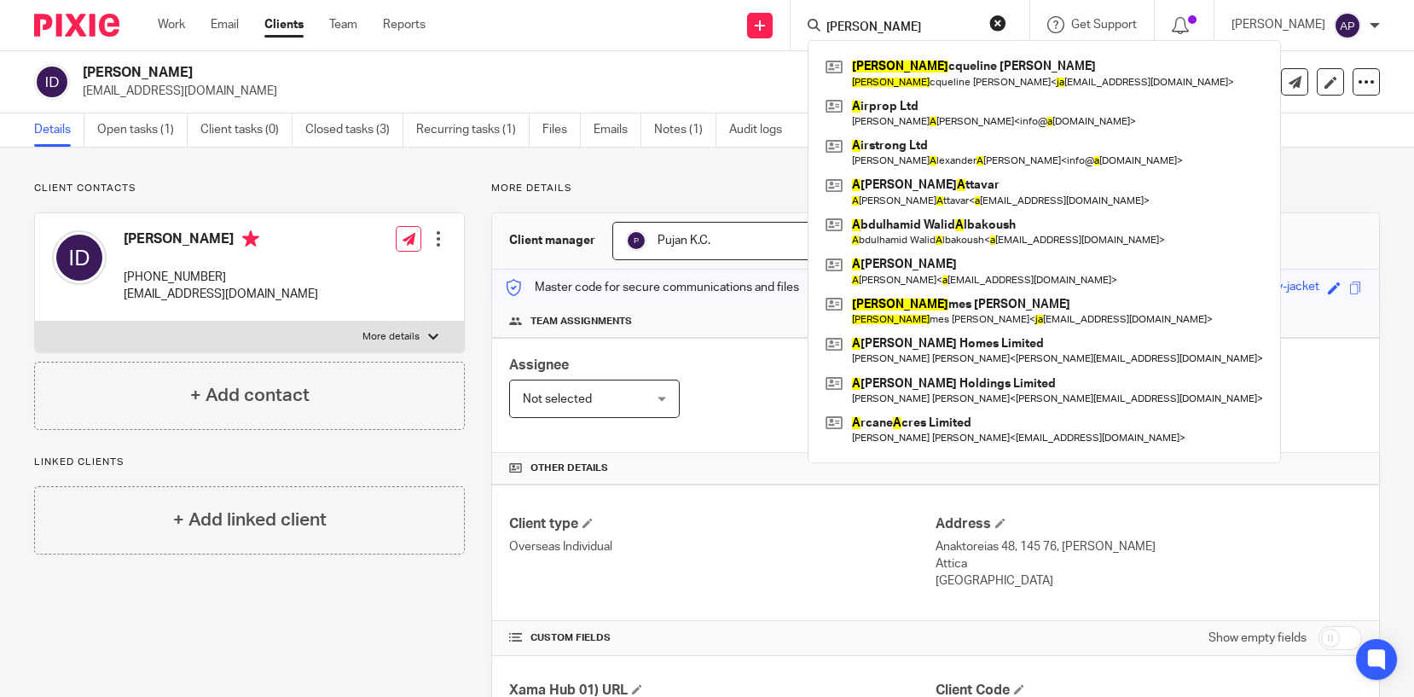
type input "[PERSON_NAME]"
